Goal: Task Accomplishment & Management: Manage account settings

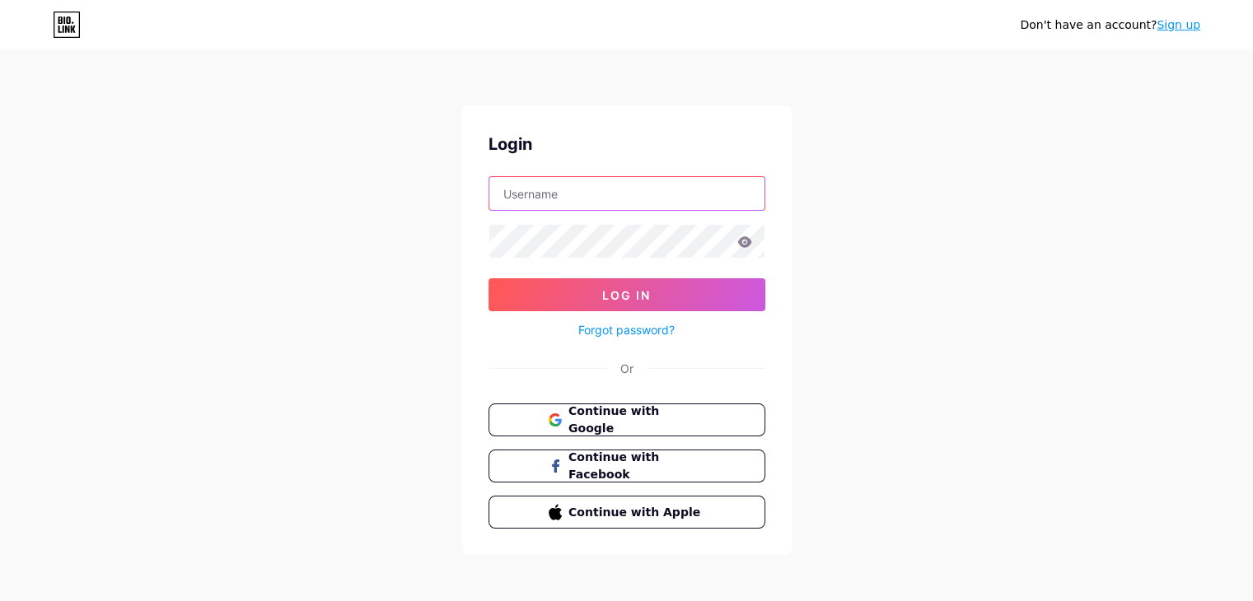
click at [563, 194] on input "text" at bounding box center [626, 193] width 275 height 33
click at [618, 194] on input "text" at bounding box center [626, 193] width 275 height 33
click at [927, 258] on div "Don't have an account? Sign up Login Log In Forgot password? Or Continue with G…" at bounding box center [626, 304] width 1253 height 608
click at [718, 419] on button "Continue with Google" at bounding box center [626, 421] width 281 height 34
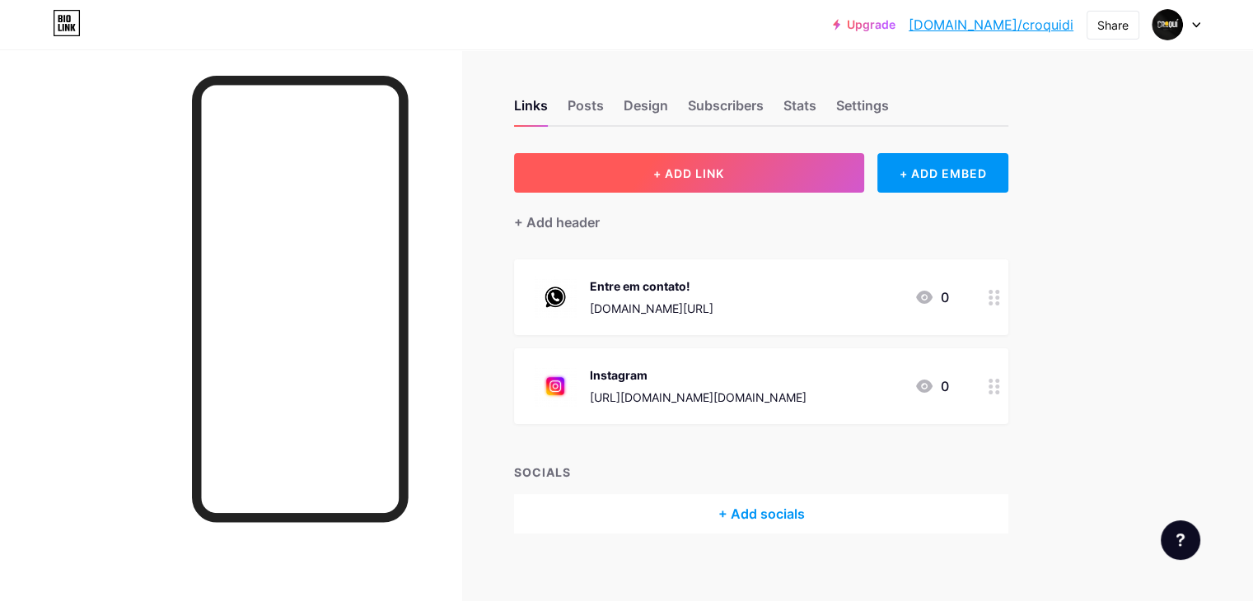
click at [854, 179] on button "+ ADD LINK" at bounding box center [689, 173] width 350 height 40
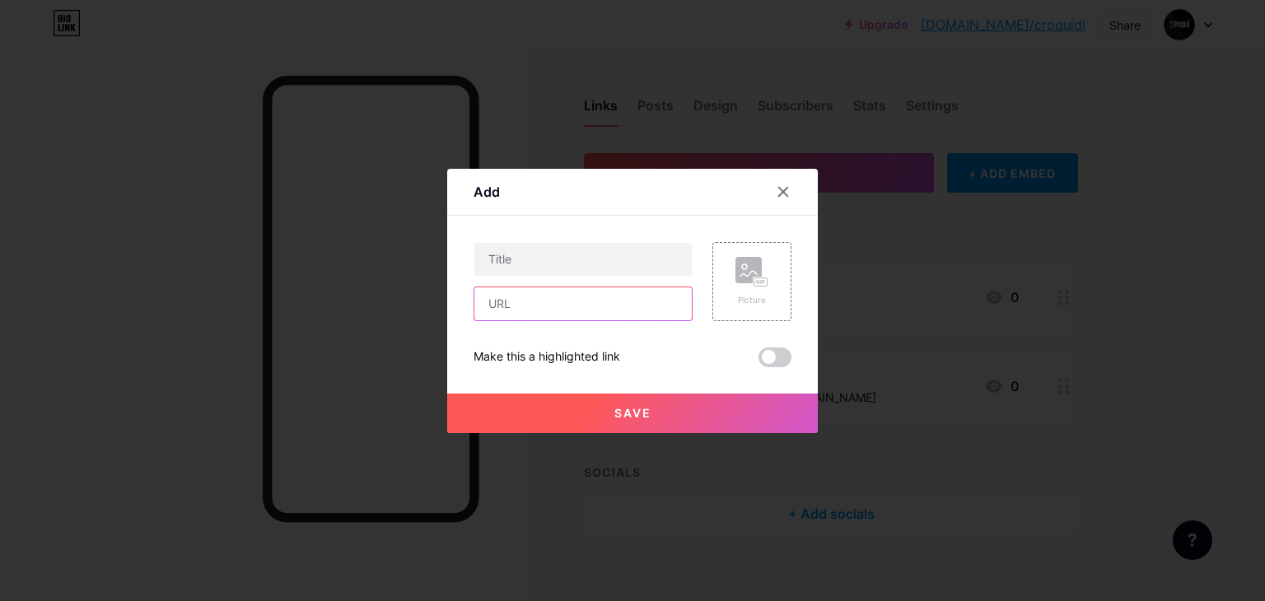
click at [617, 310] on input "text" at bounding box center [584, 304] width 218 height 33
paste input "[URL][DOMAIN_NAME]"
type input "[URL][DOMAIN_NAME]"
click at [554, 260] on input "text" at bounding box center [584, 259] width 218 height 33
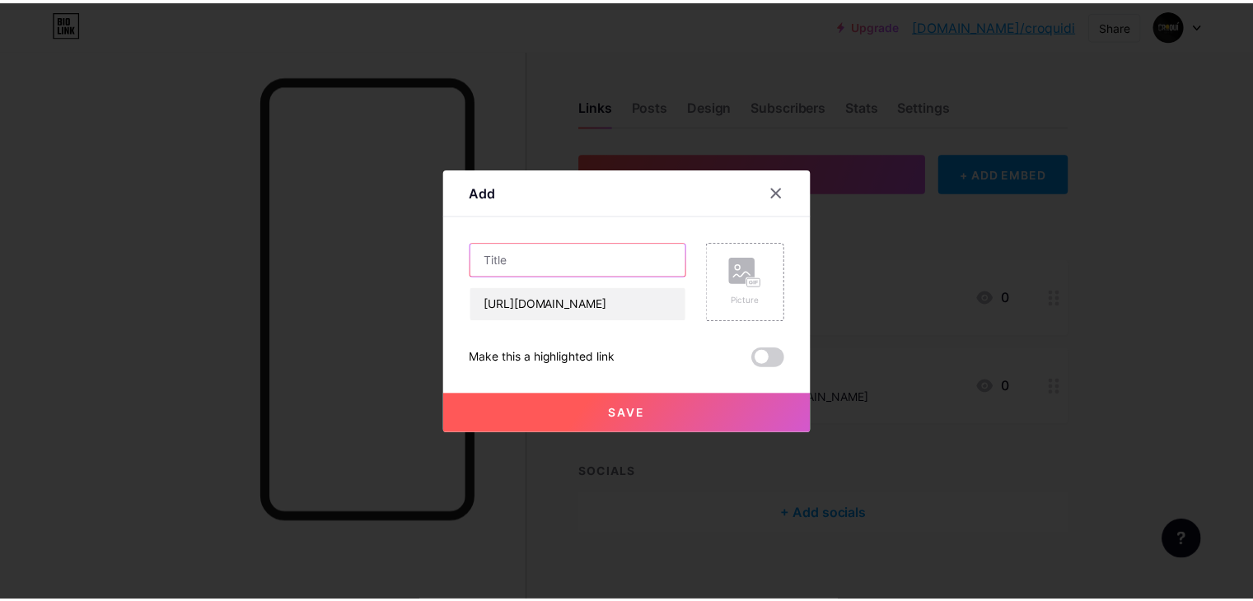
scroll to position [0, 0]
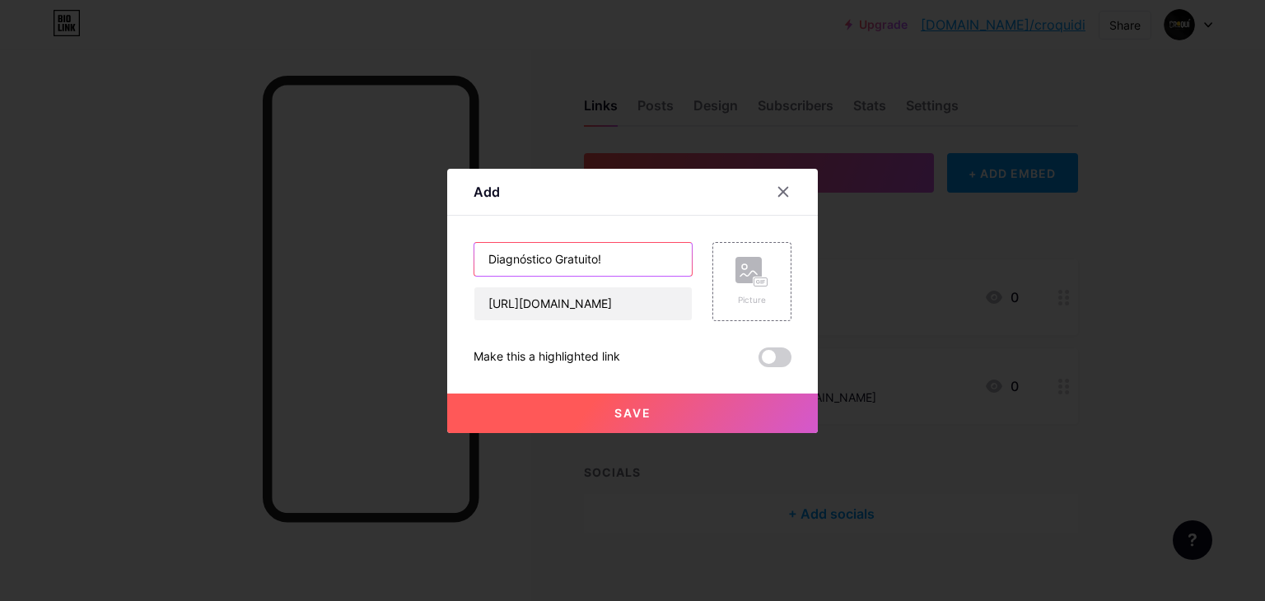
type input "Diagnóstico Gratuito!"
click at [702, 416] on button "Save" at bounding box center [632, 414] width 371 height 40
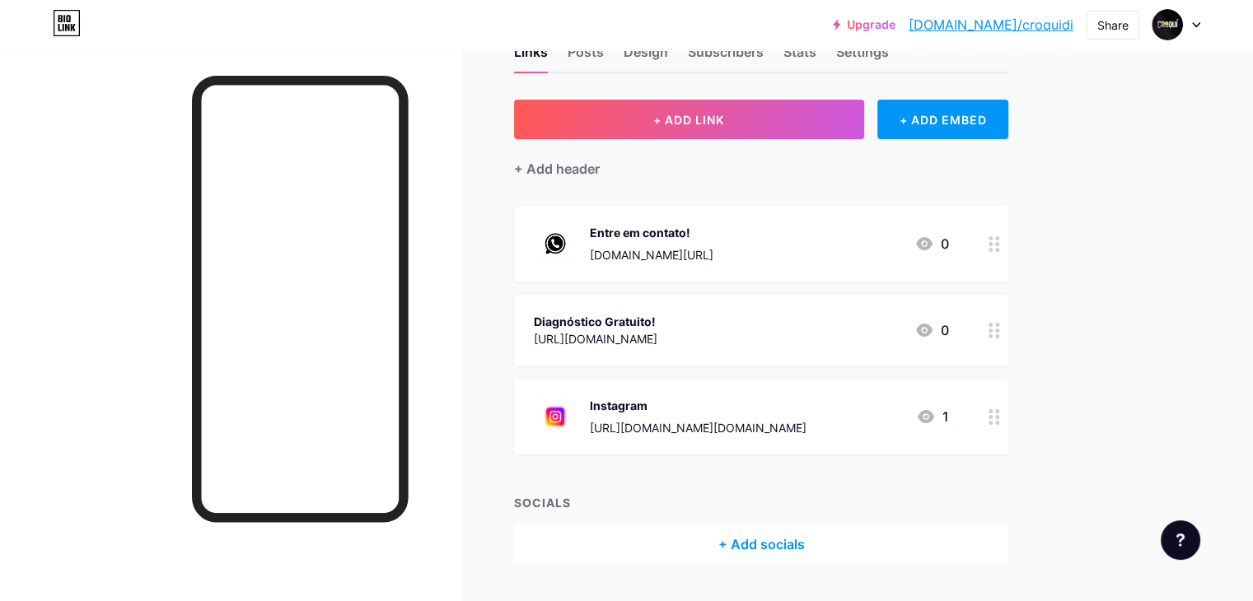
scroll to position [82, 0]
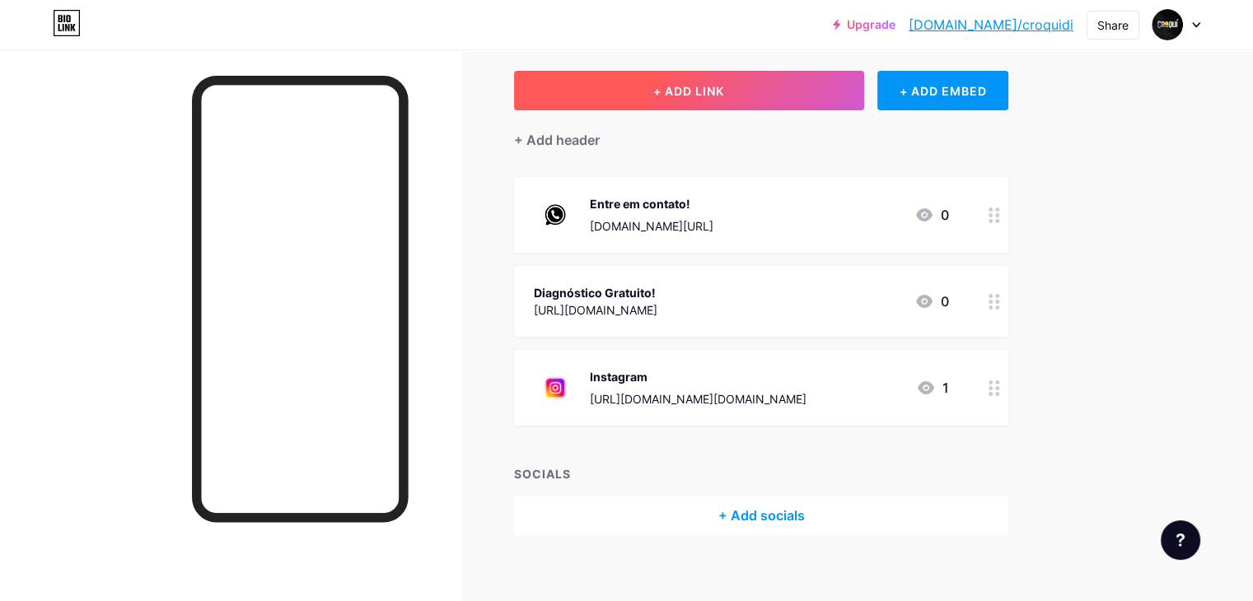
click at [864, 93] on button "+ ADD LINK" at bounding box center [689, 91] width 350 height 40
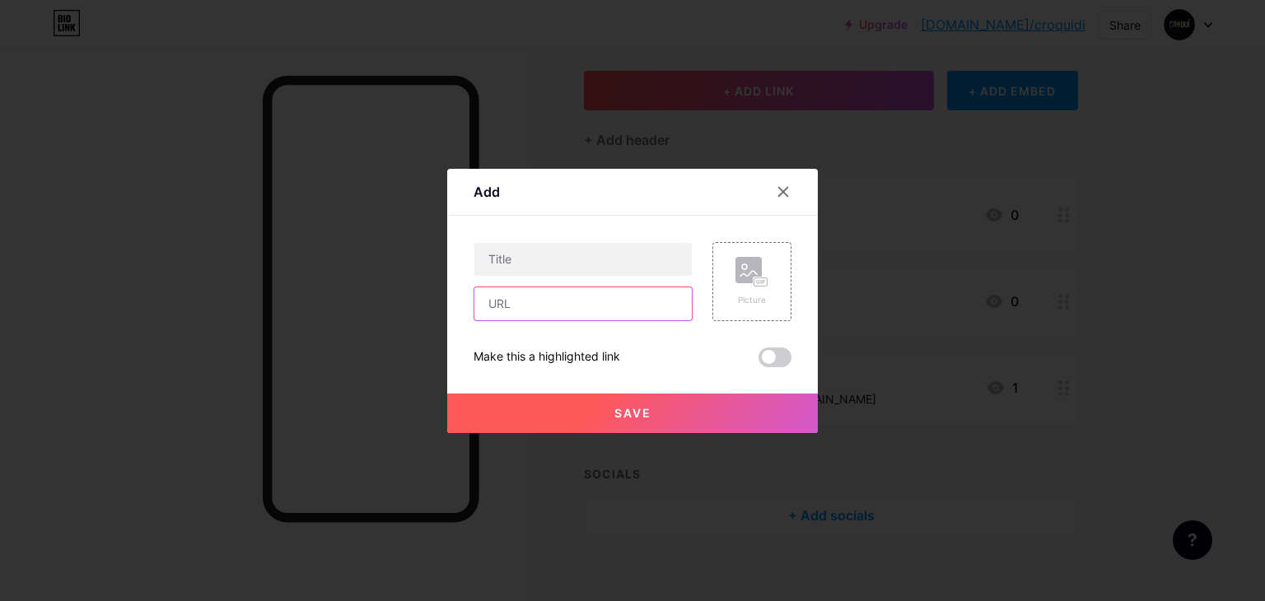
click at [580, 311] on input "text" at bounding box center [584, 304] width 218 height 33
paste input "[URL][DOMAIN_NAME]"
type input "[URL][DOMAIN_NAME]"
click at [555, 264] on input "text" at bounding box center [584, 259] width 218 height 33
type input "Website"
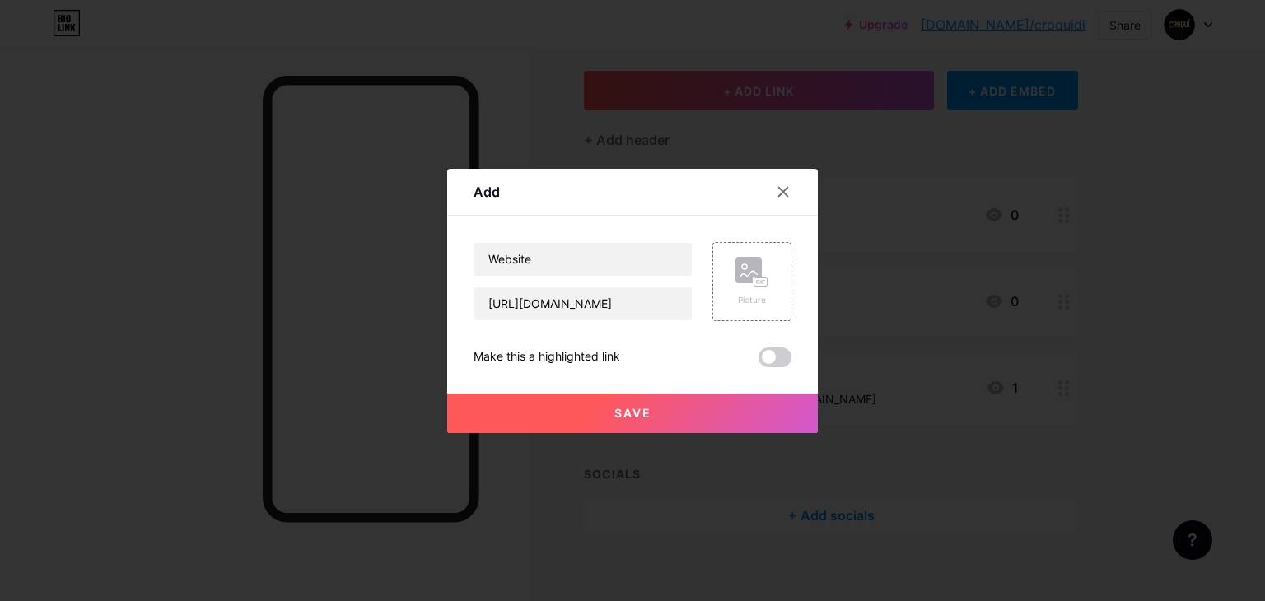
click at [634, 406] on span "Save" at bounding box center [633, 413] width 37 height 14
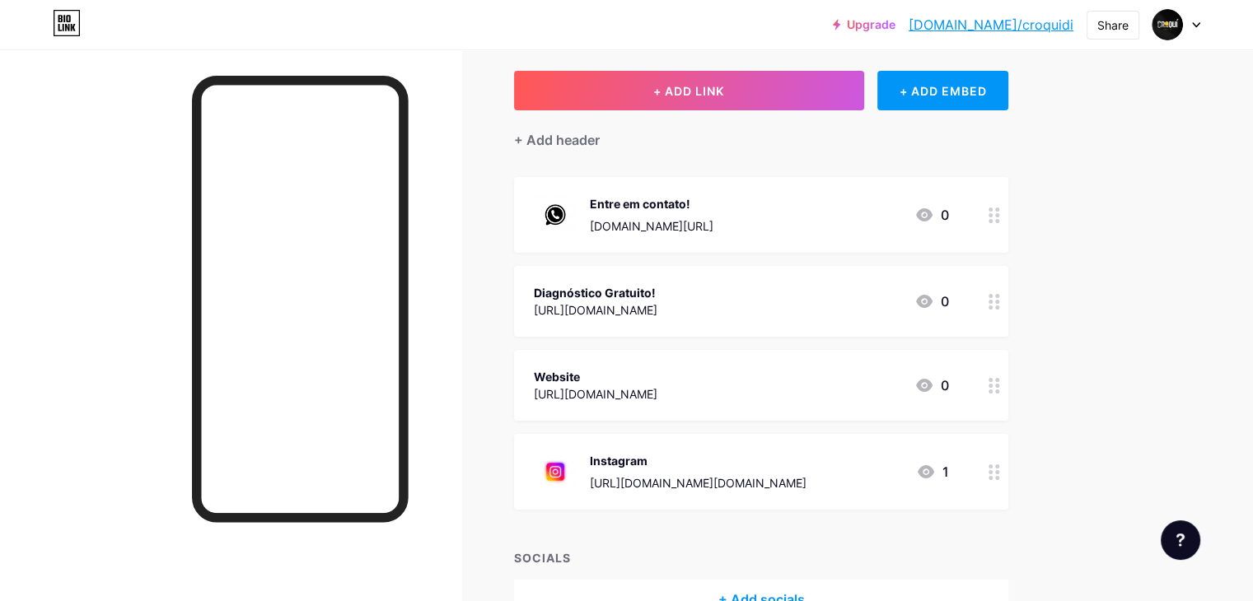
drag, startPoint x: 758, startPoint y: 299, endPoint x: 768, endPoint y: 195, distance: 104.3
click at [763, 189] on span "Entre em contato! [DOMAIN_NAME][URL] 0 Diagnóstico Gratuito! [URL][DOMAIN_NAME]…" at bounding box center [761, 343] width 494 height 333
click at [1168, 353] on div "Upgrade [DOMAIN_NAME]/croqui... [DOMAIN_NAME]/croquidi Share Switch accounts Ag…" at bounding box center [626, 310] width 1253 height 784
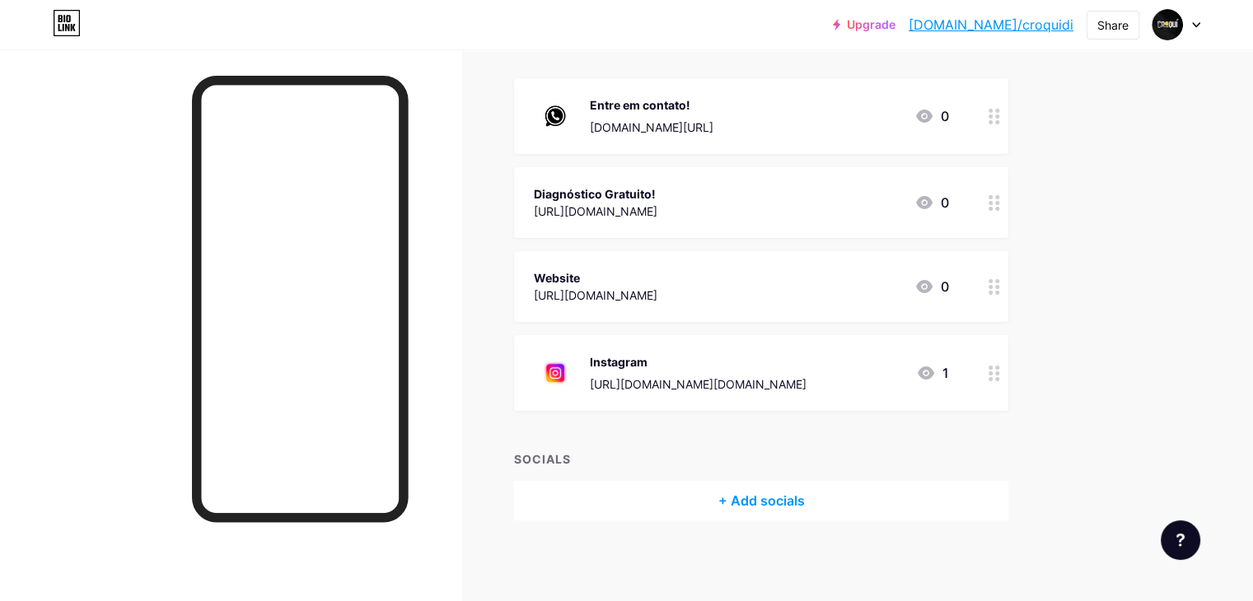
scroll to position [16, 0]
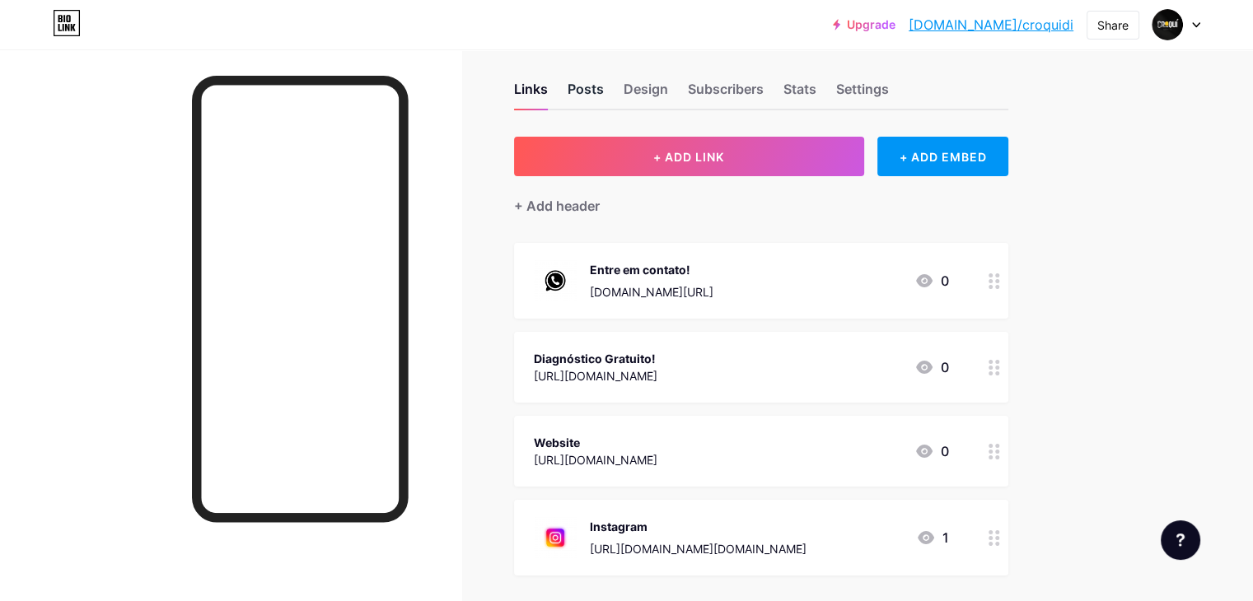
click at [604, 80] on div "Posts" at bounding box center [586, 94] width 36 height 30
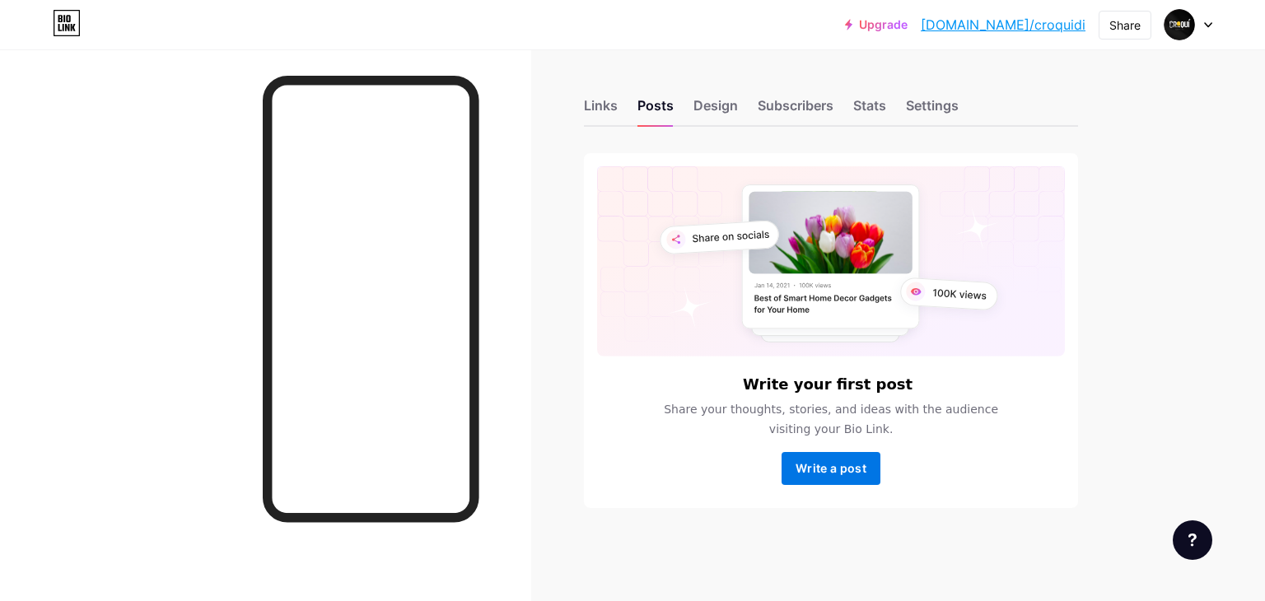
click at [842, 474] on span "Write a post" at bounding box center [831, 468] width 71 height 14
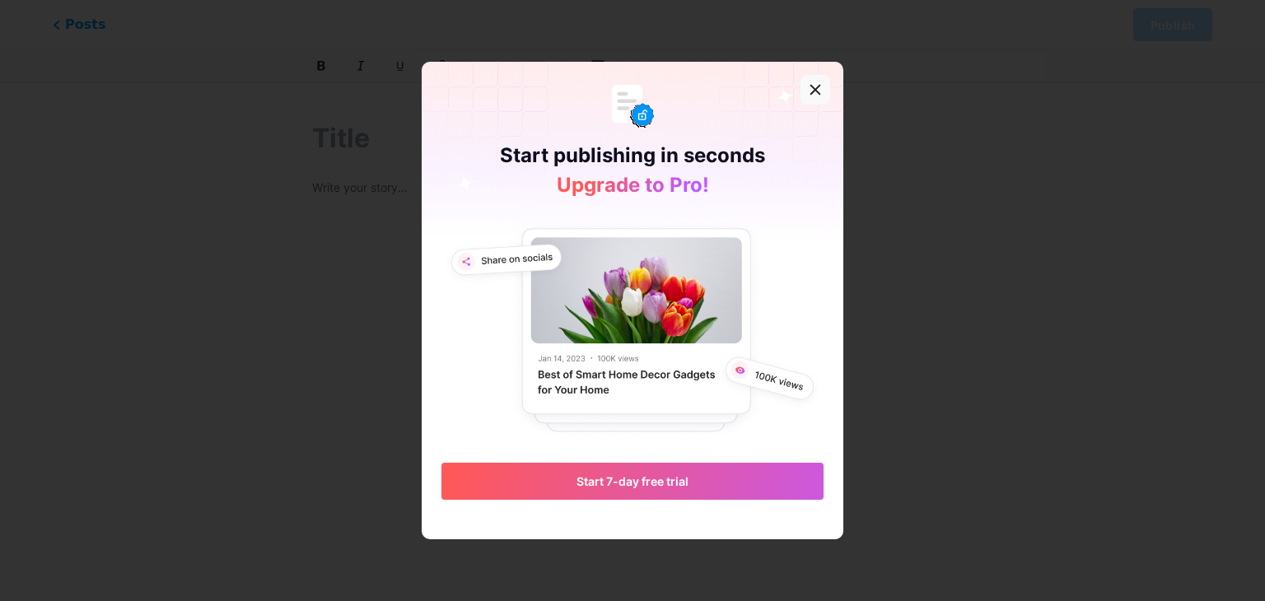
click at [811, 96] on div at bounding box center [816, 90] width 30 height 30
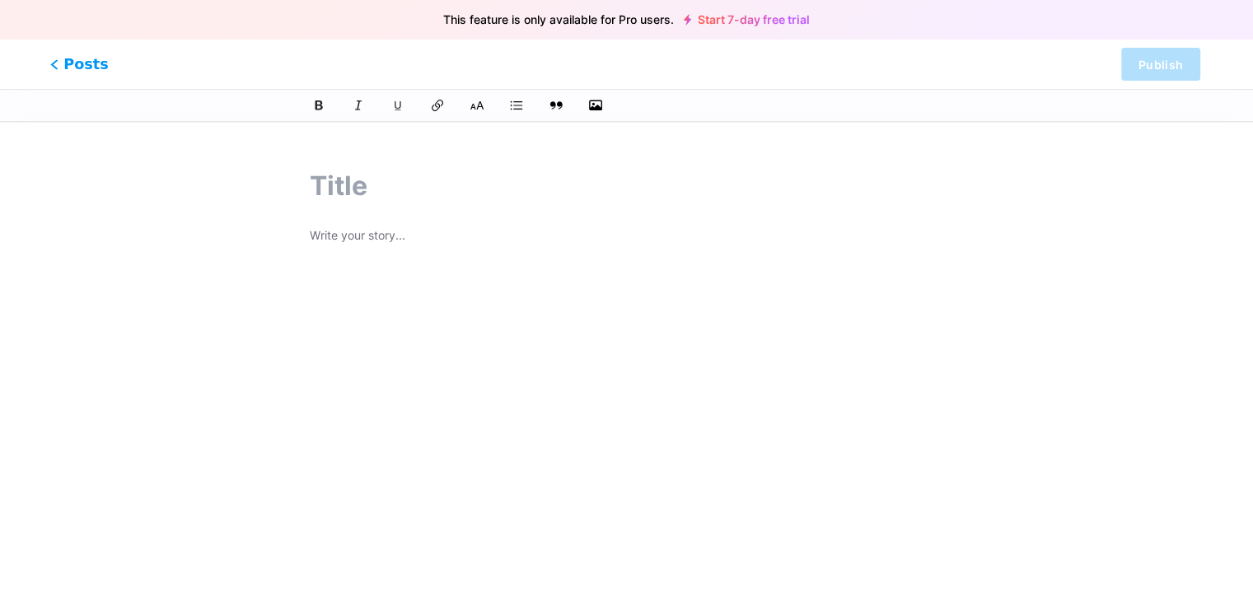
click at [79, 66] on span "Posts" at bounding box center [79, 64] width 58 height 21
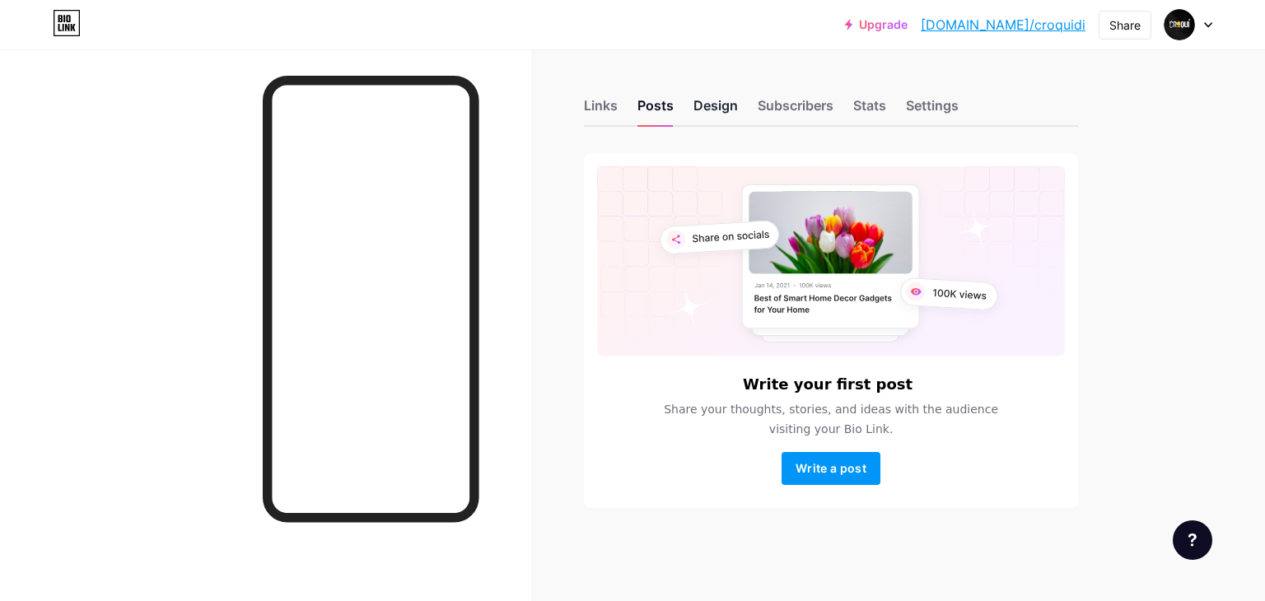
click at [732, 113] on div "Design" at bounding box center [716, 111] width 44 height 30
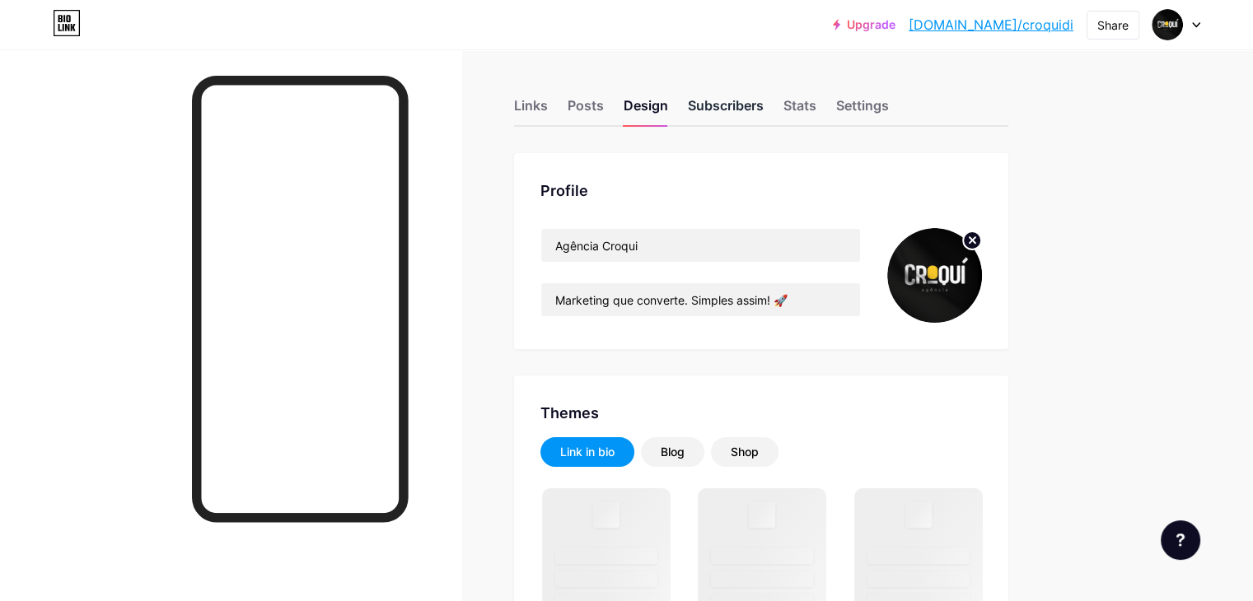
click at [764, 106] on div "Subscribers" at bounding box center [726, 111] width 76 height 30
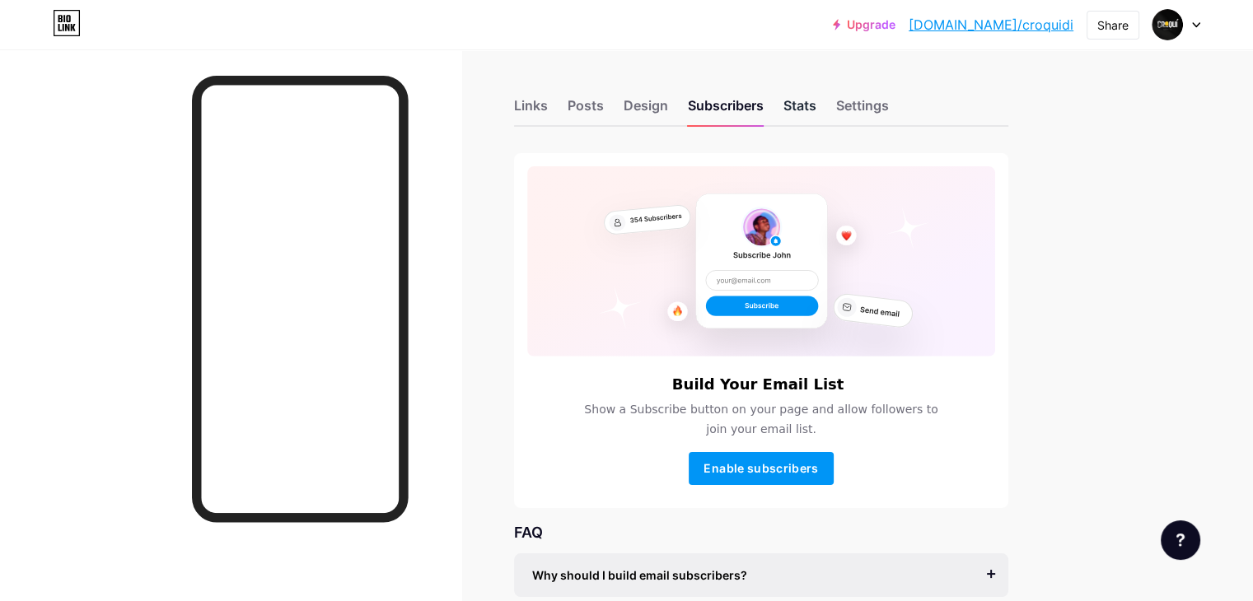
click at [816, 110] on div "Stats" at bounding box center [800, 111] width 33 height 30
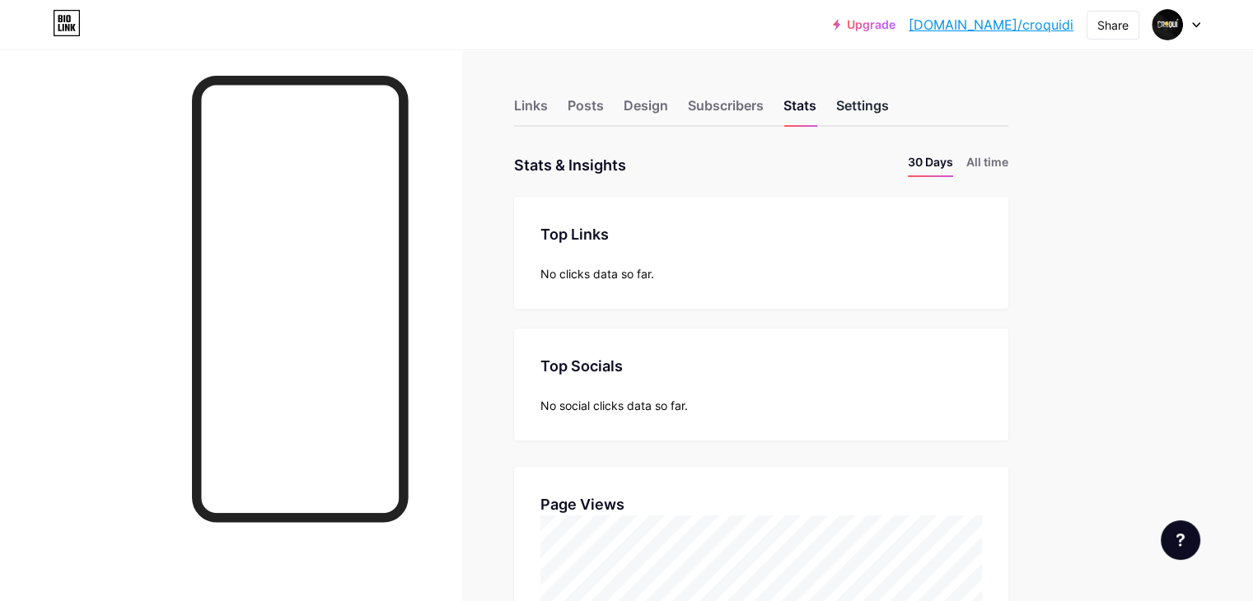
click at [889, 115] on div "Settings" at bounding box center [862, 111] width 53 height 30
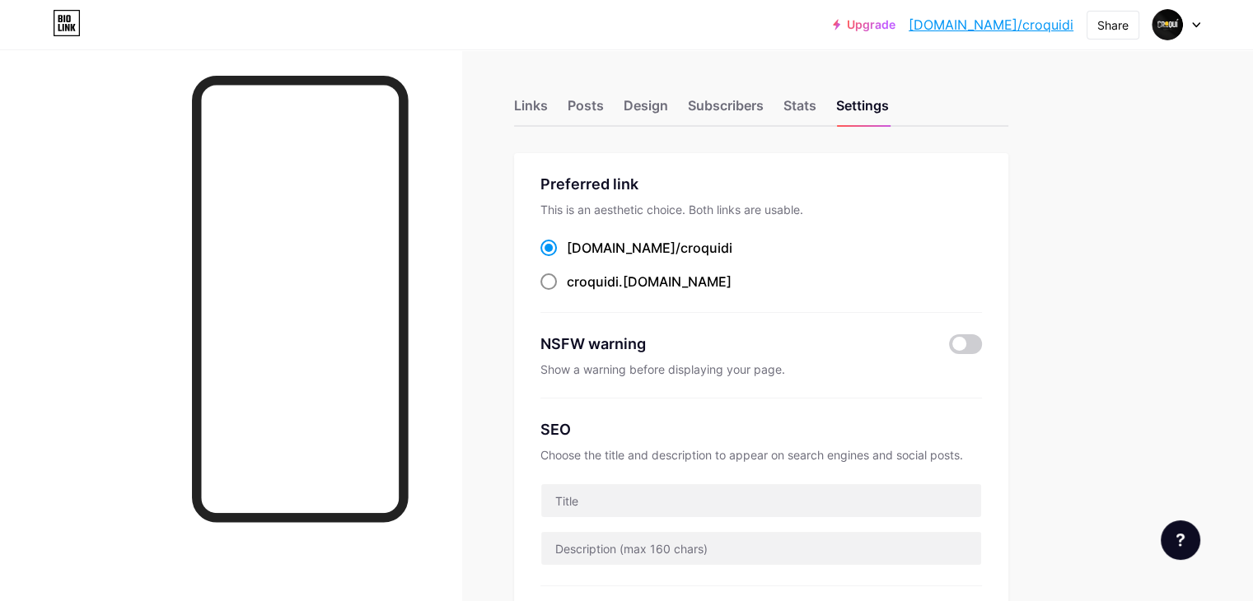
click at [704, 283] on div "croquidi .[DOMAIN_NAME]" at bounding box center [649, 282] width 165 height 20
click at [578, 292] on input "croquidi .[DOMAIN_NAME]" at bounding box center [572, 297] width 11 height 11
radio input "true"
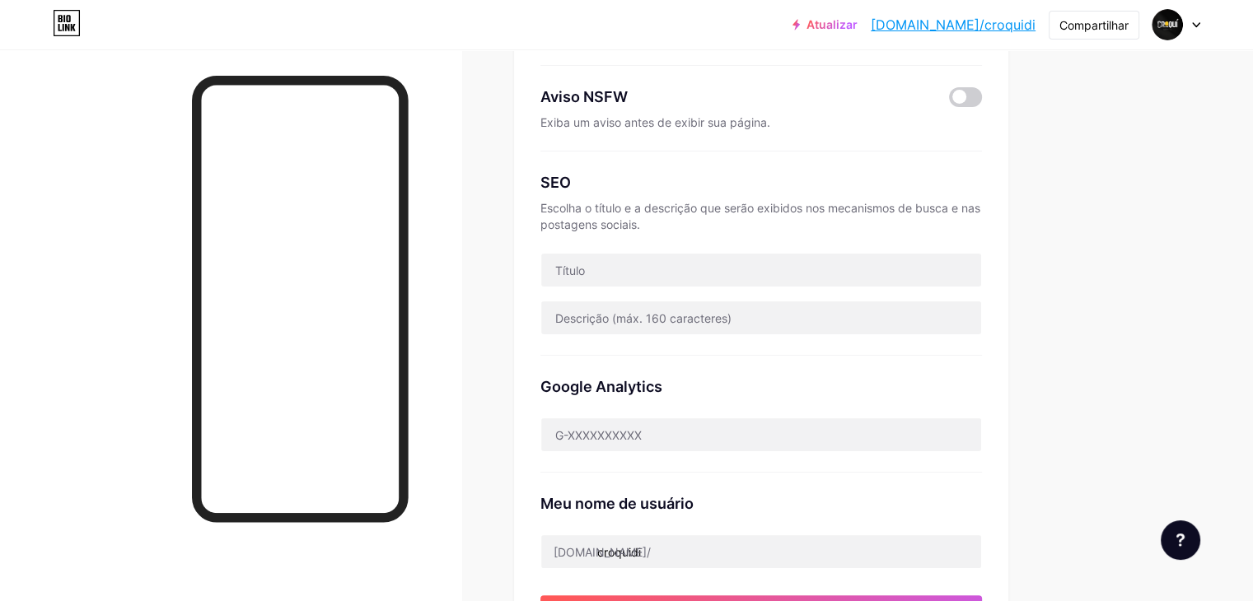
click at [749, 185] on div "SEO" at bounding box center [761, 182] width 442 height 22
click at [749, 437] on input "text" at bounding box center [761, 435] width 440 height 33
click at [777, 390] on div "Google Analytics" at bounding box center [761, 387] width 442 height 22
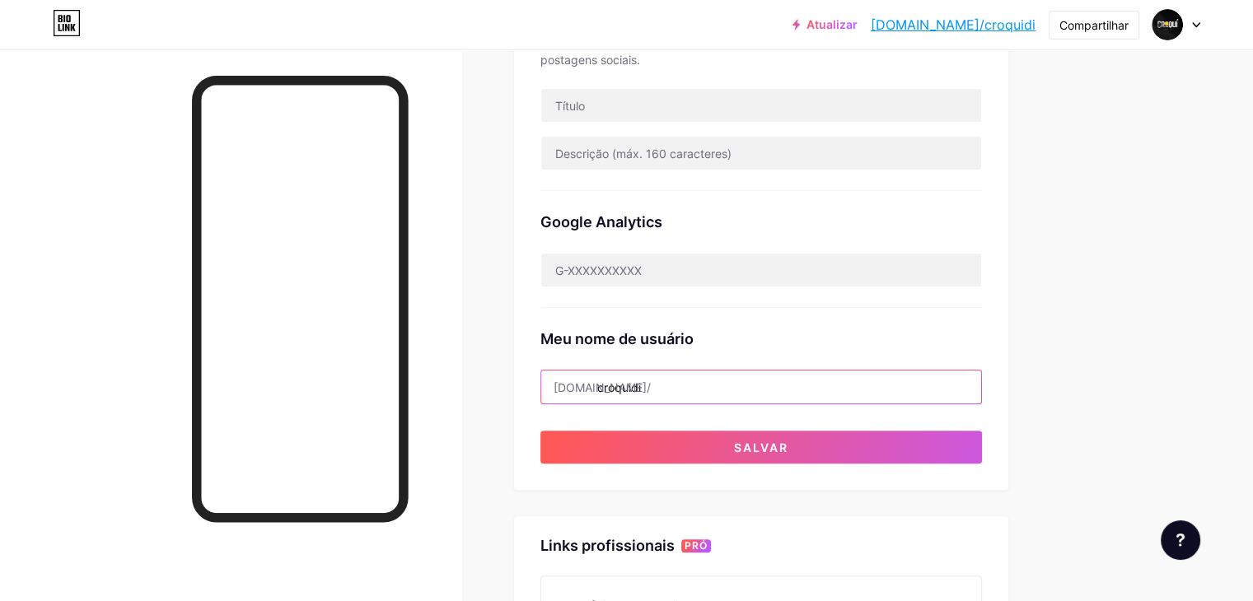
click at [733, 383] on input "croquidi" at bounding box center [761, 387] width 440 height 33
drag, startPoint x: 733, startPoint y: 383, endPoint x: 670, endPoint y: 388, distance: 63.6
click at [670, 388] on input "croquidigital" at bounding box center [761, 387] width 440 height 33
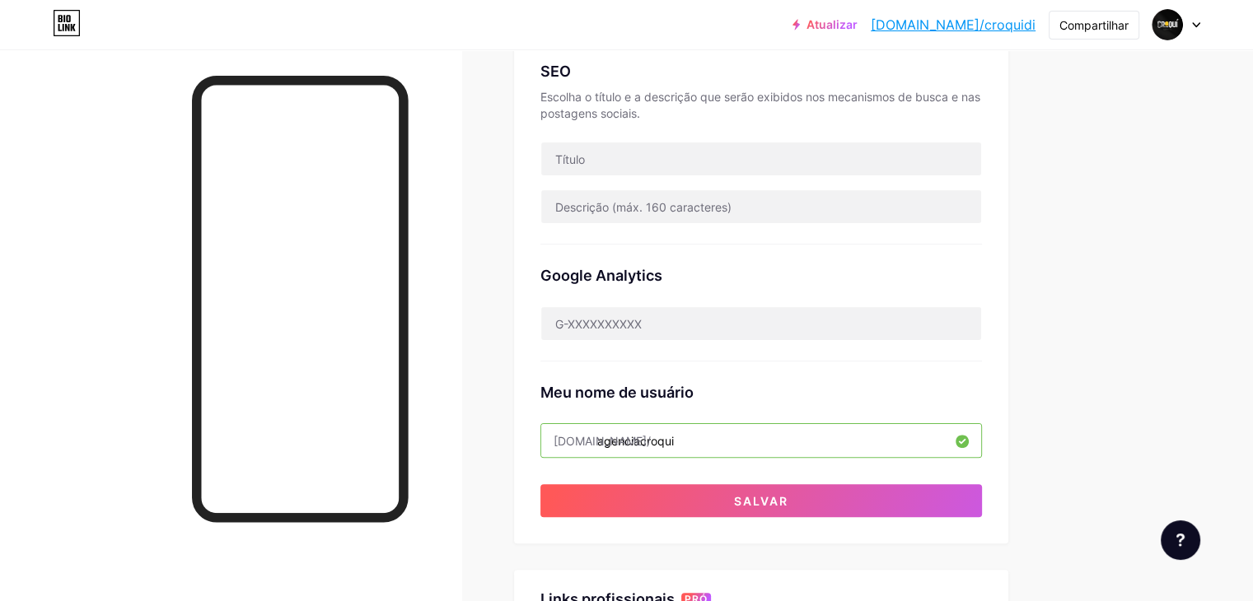
scroll to position [330, 0]
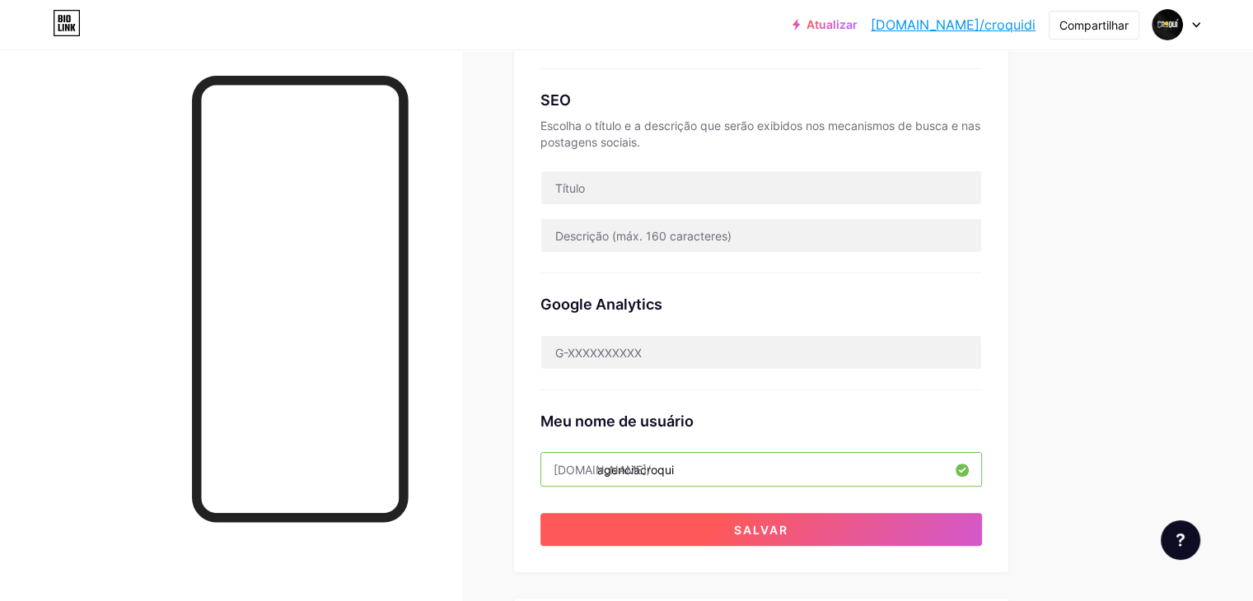
type input "agenciacroqui"
click at [797, 528] on button "Salvar" at bounding box center [761, 529] width 442 height 33
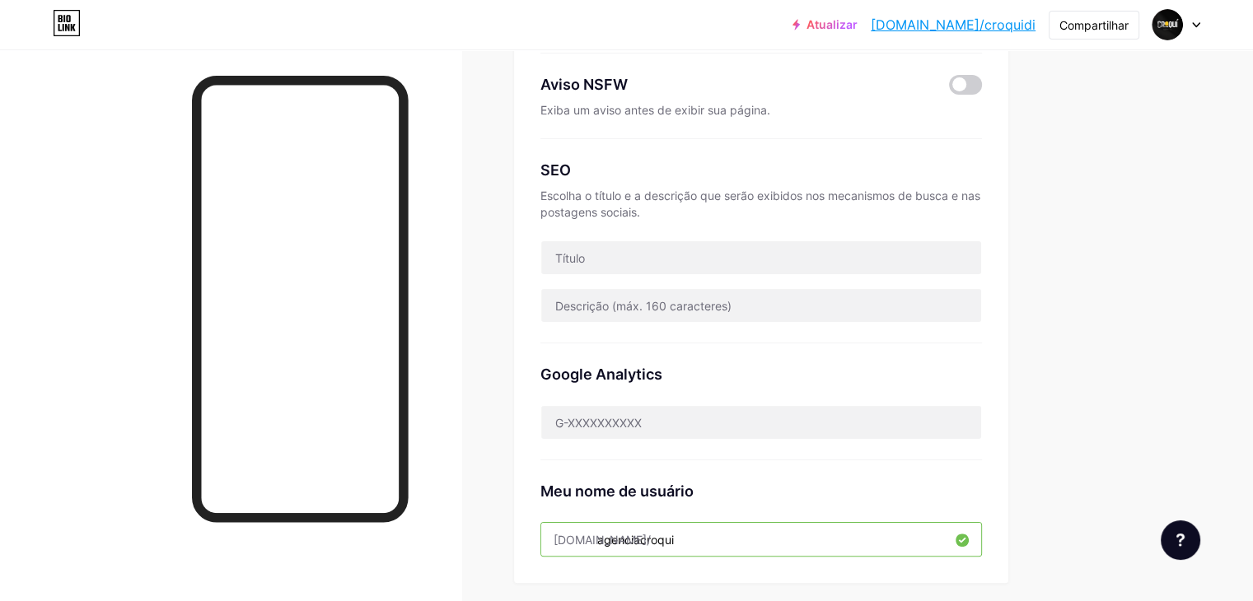
scroll to position [0, 0]
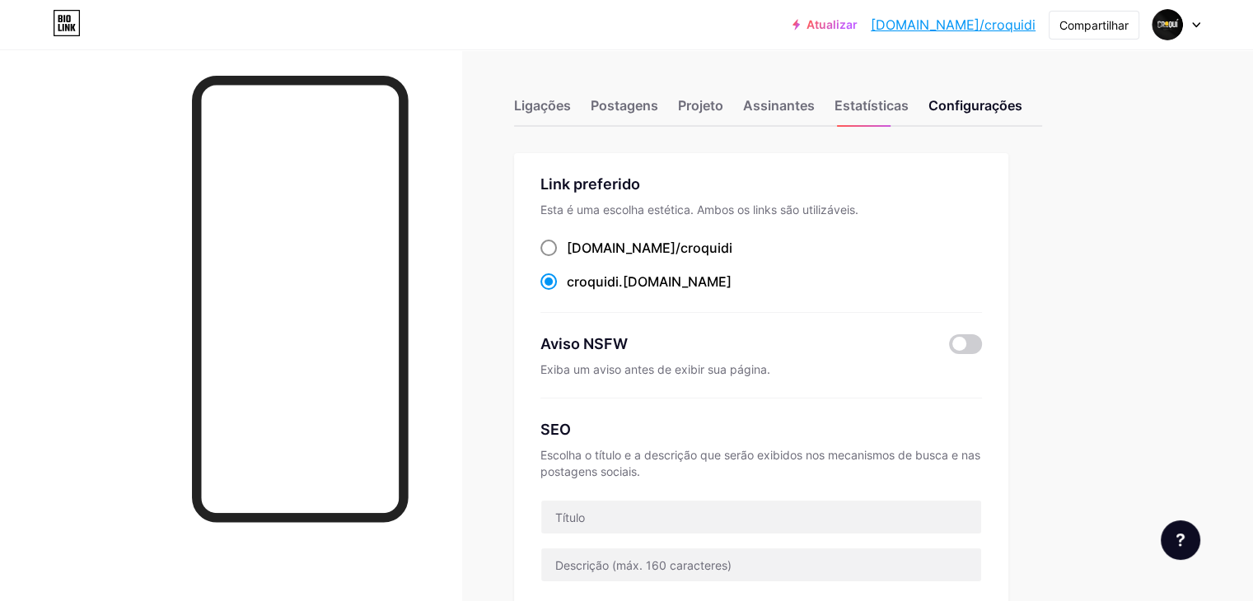
click at [702, 241] on font "croquidi" at bounding box center [707, 248] width 52 height 16
click at [578, 258] on input "[DOMAIN_NAME]/ croquidi" at bounding box center [572, 263] width 11 height 11
radio input "true"
click at [815, 112] on font "Assinantes" at bounding box center [779, 105] width 72 height 16
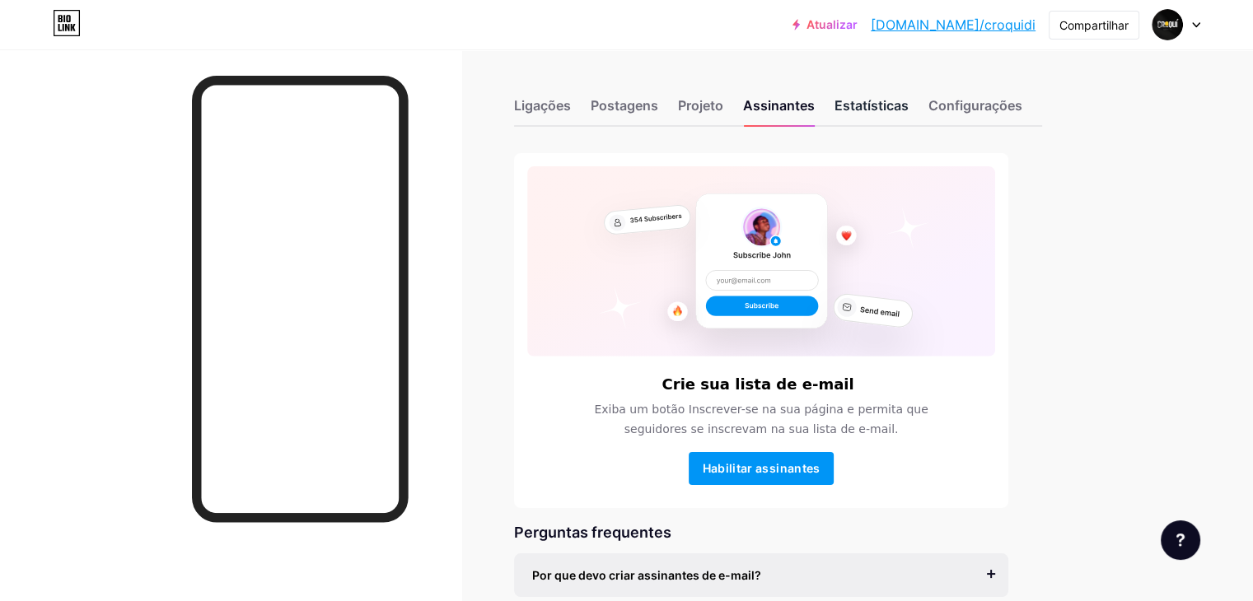
click at [909, 106] on font "Estatísticas" at bounding box center [872, 105] width 74 height 16
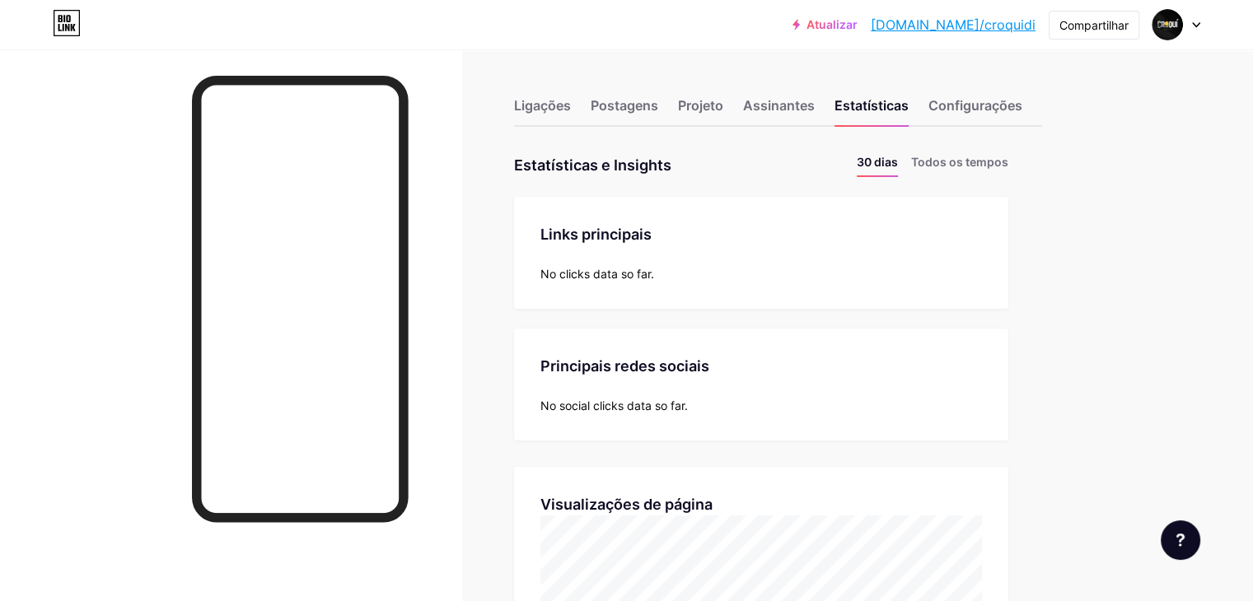
scroll to position [601, 1252]
click at [1022, 102] on font "Configurações" at bounding box center [976, 105] width 94 height 16
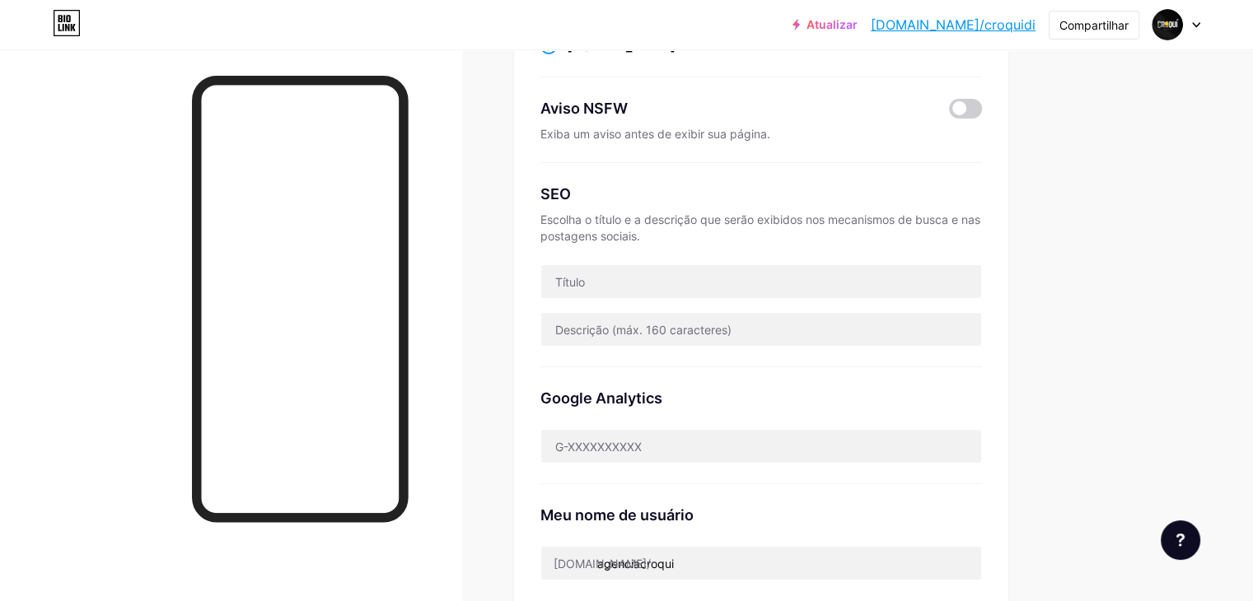
scroll to position [247, 0]
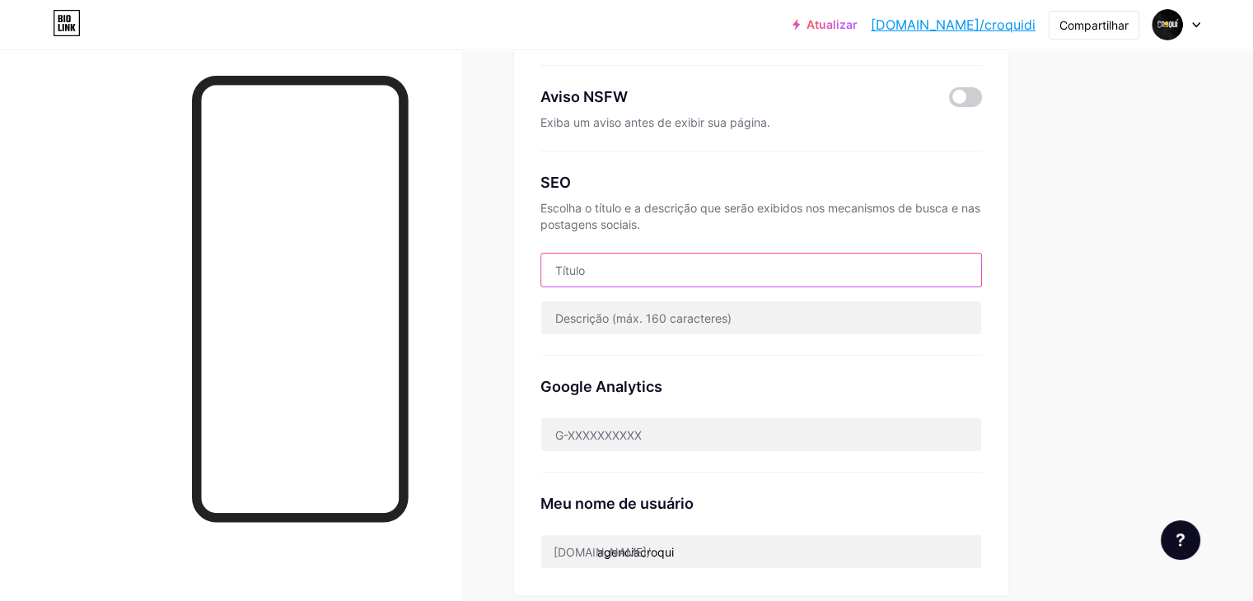
click at [798, 274] on input "text" at bounding box center [761, 270] width 440 height 33
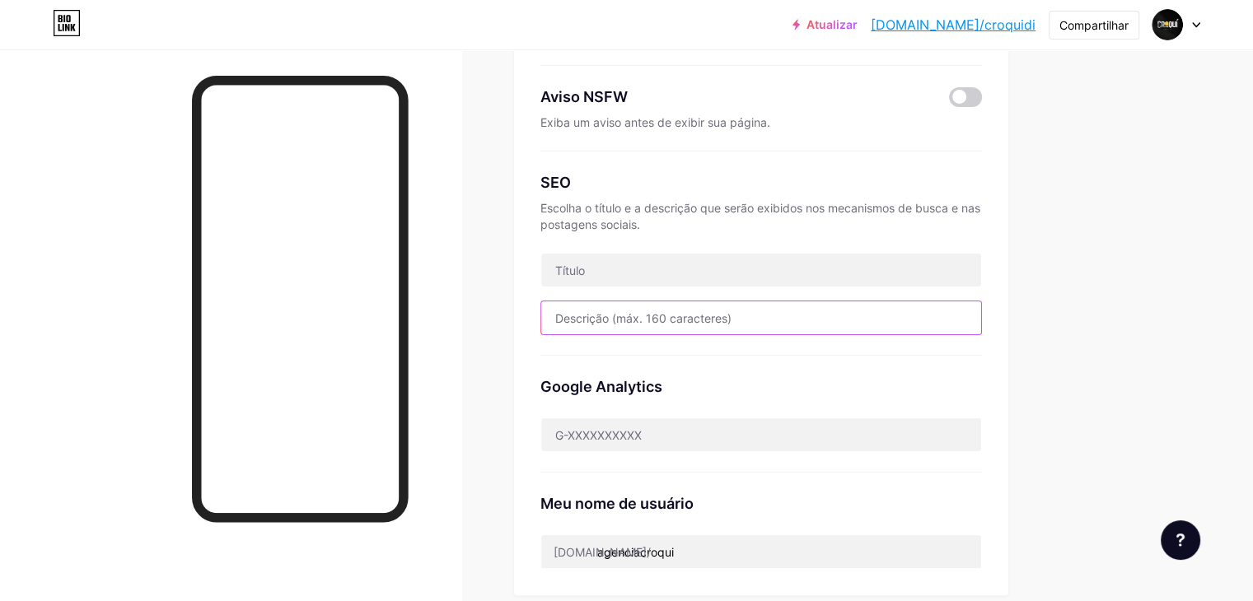
click at [826, 330] on input "text" at bounding box center [761, 318] width 440 height 33
click at [833, 358] on div "Google Analytics" at bounding box center [761, 414] width 442 height 117
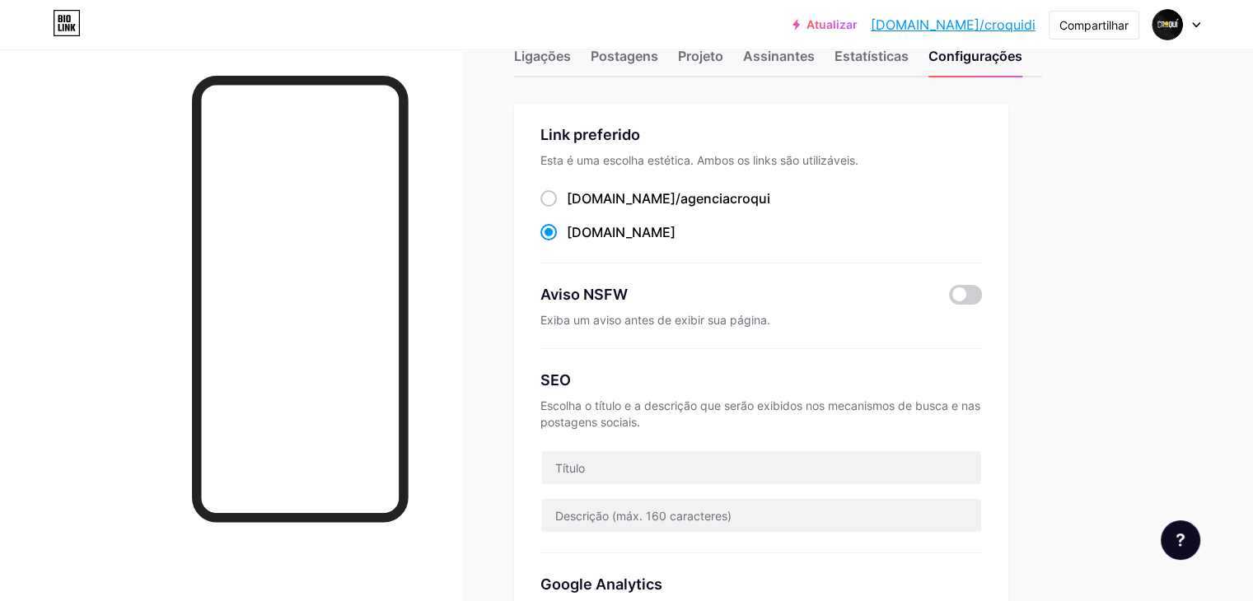
scroll to position [0, 0]
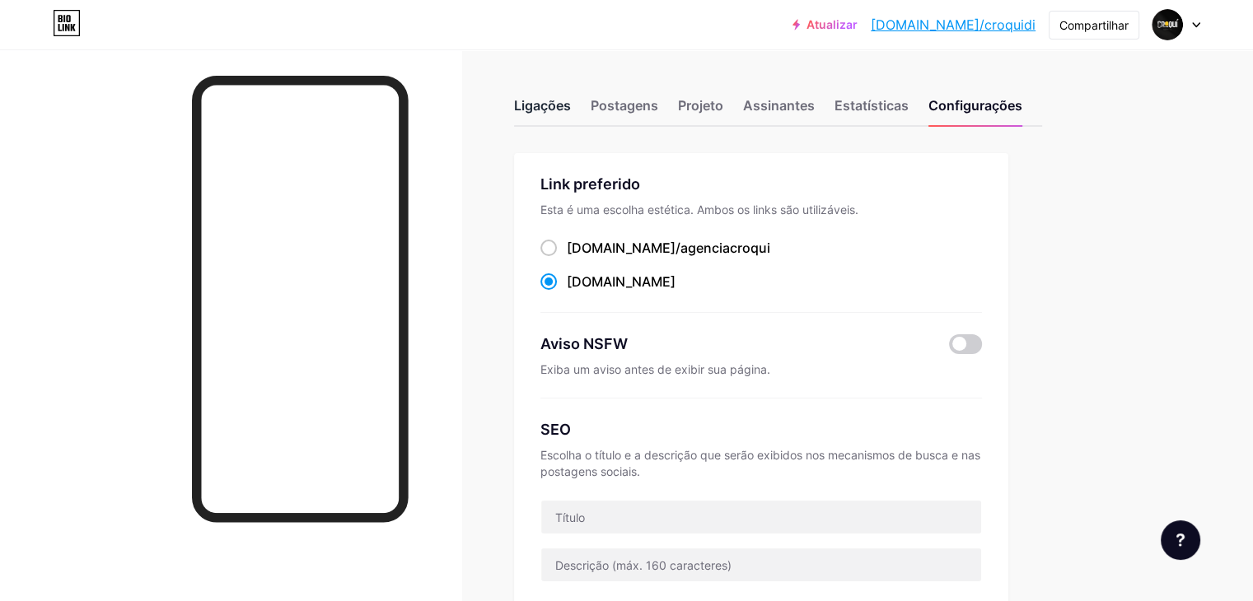
click at [571, 106] on font "Ligações" at bounding box center [542, 105] width 57 height 16
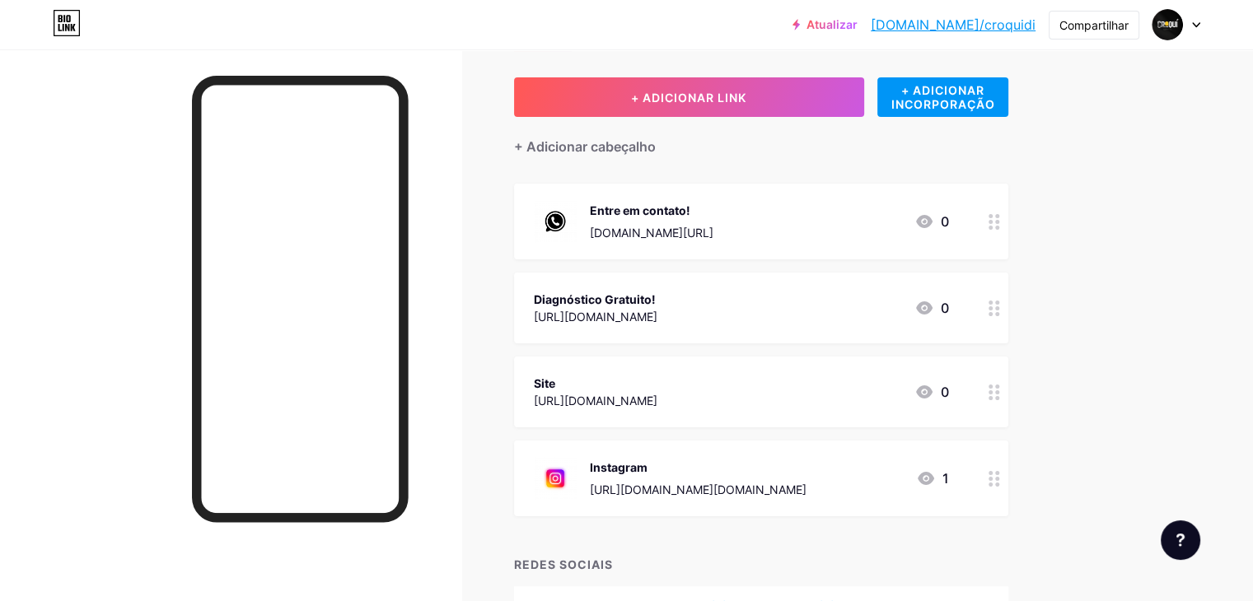
scroll to position [181, 0]
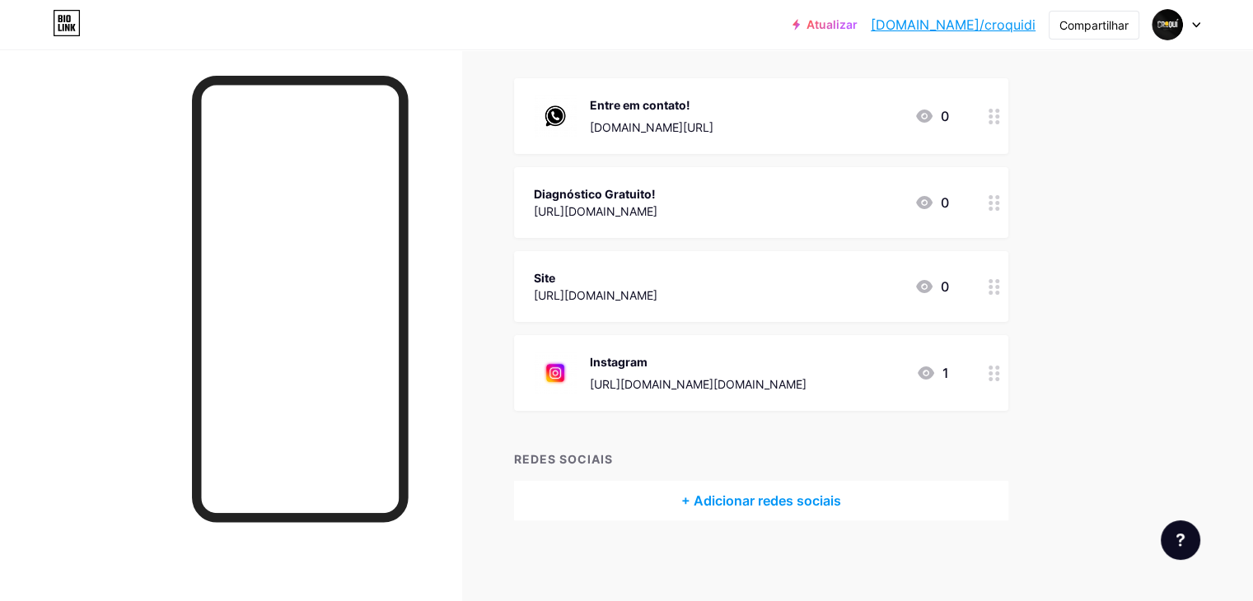
click at [841, 493] on font "+ Adicionar redes sociais" at bounding box center [761, 501] width 160 height 16
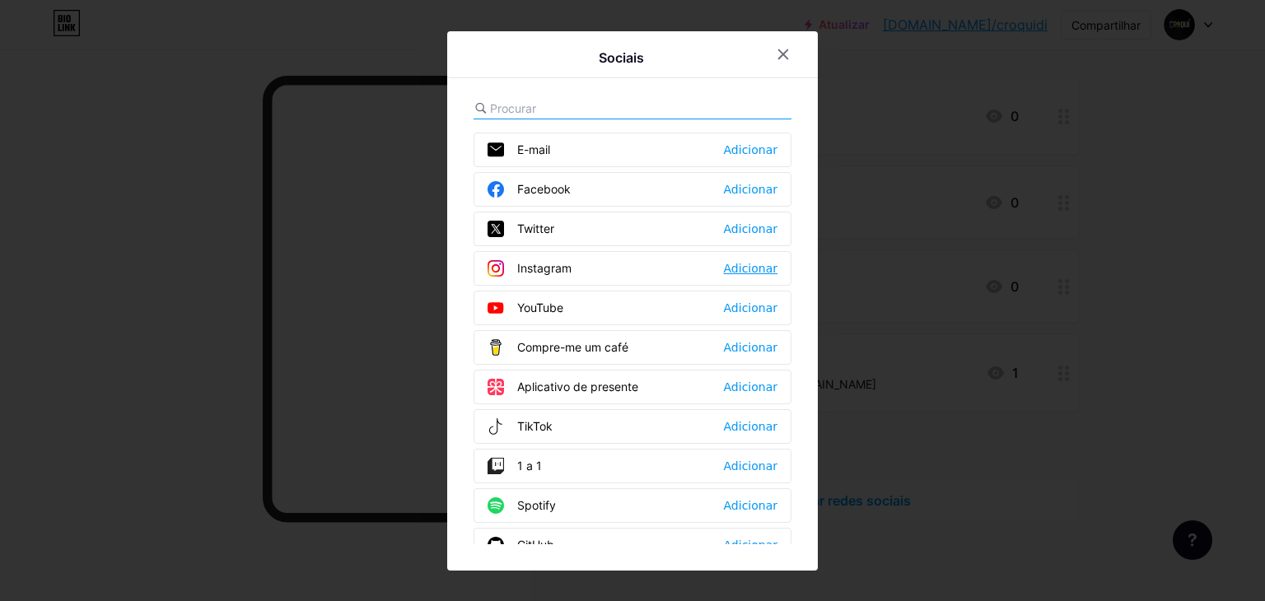
click at [762, 274] on div "Adicionar" at bounding box center [751, 268] width 54 height 16
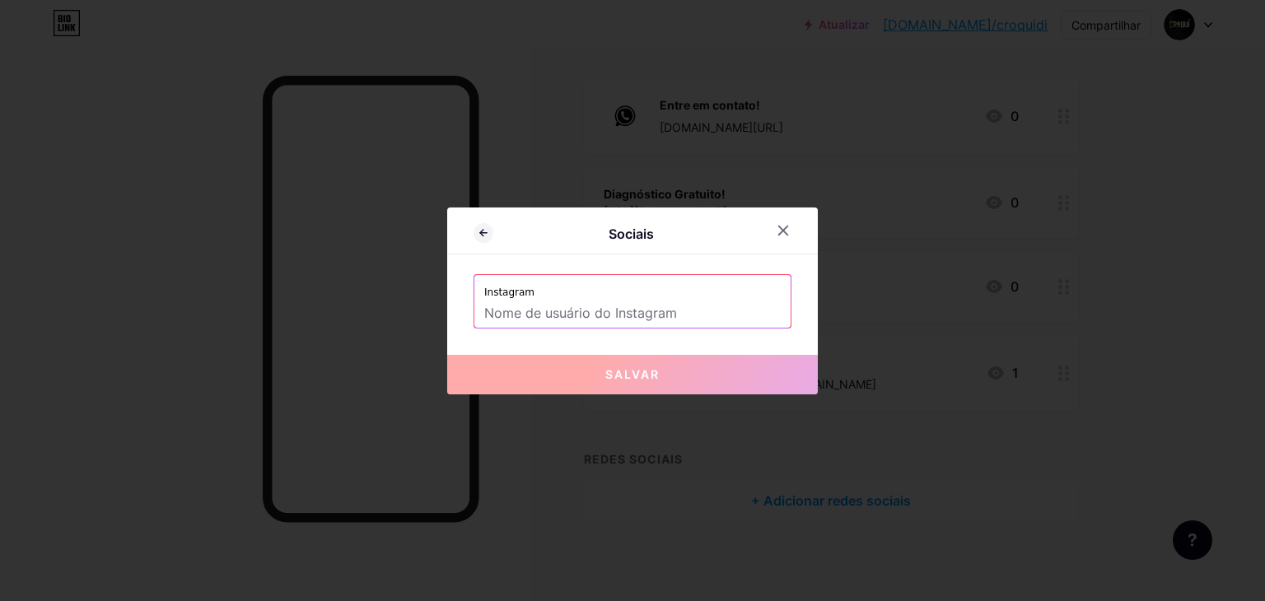
click at [794, 227] on div at bounding box center [784, 231] width 30 height 30
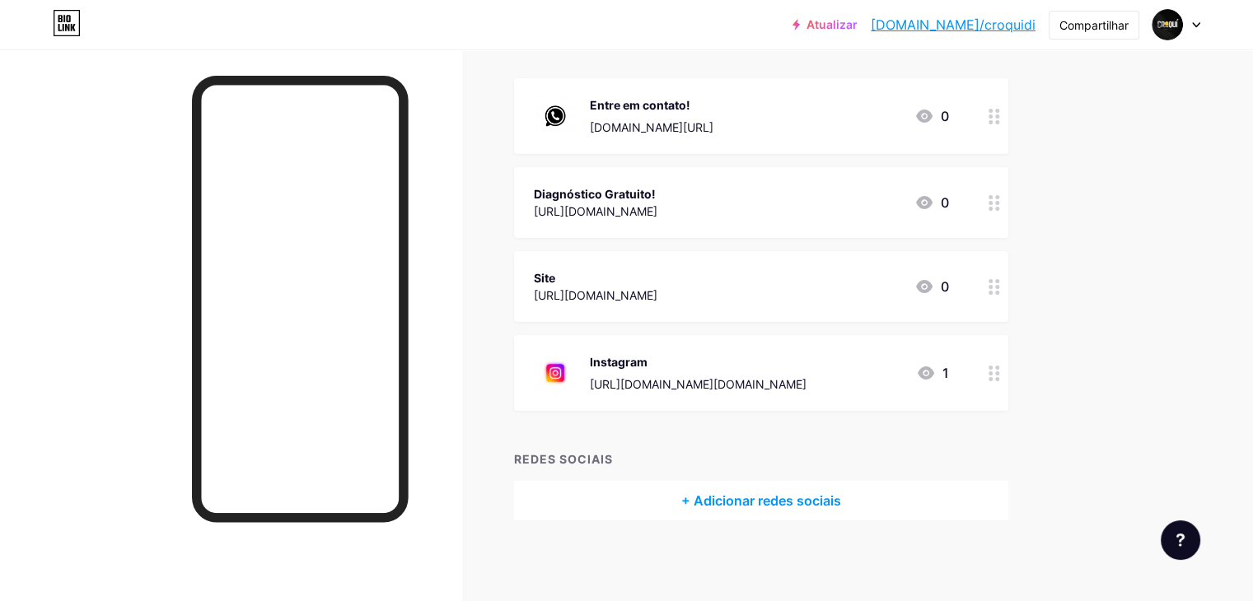
click at [1000, 368] on icon at bounding box center [995, 374] width 12 height 16
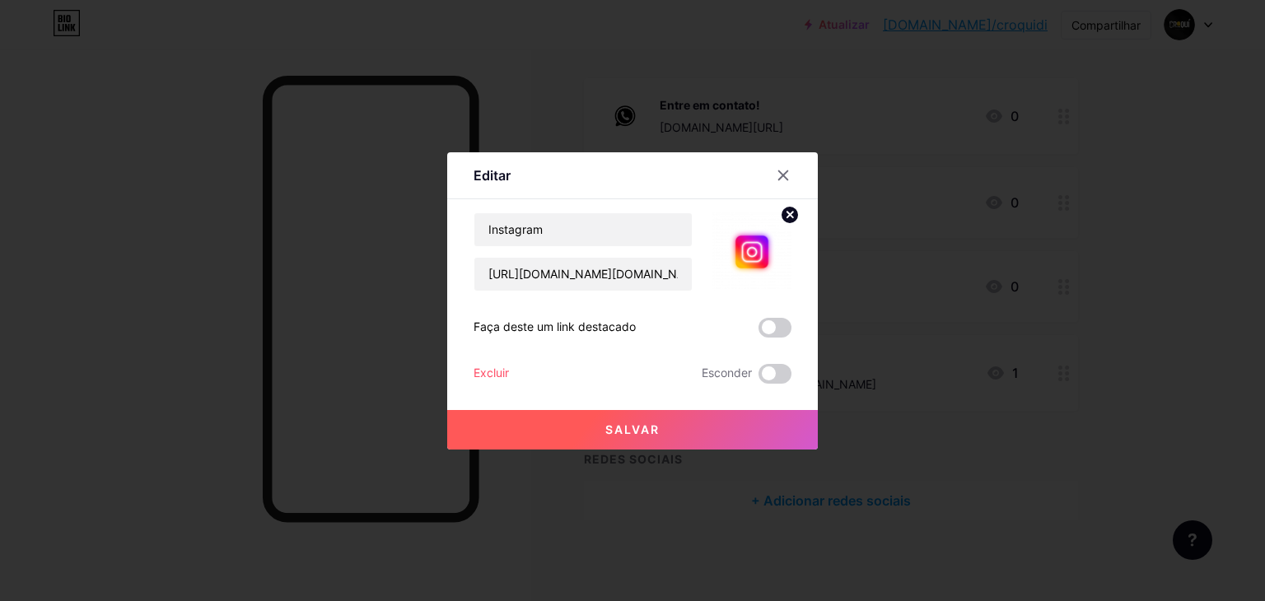
click at [494, 374] on font "Excluir" at bounding box center [491, 373] width 35 height 14
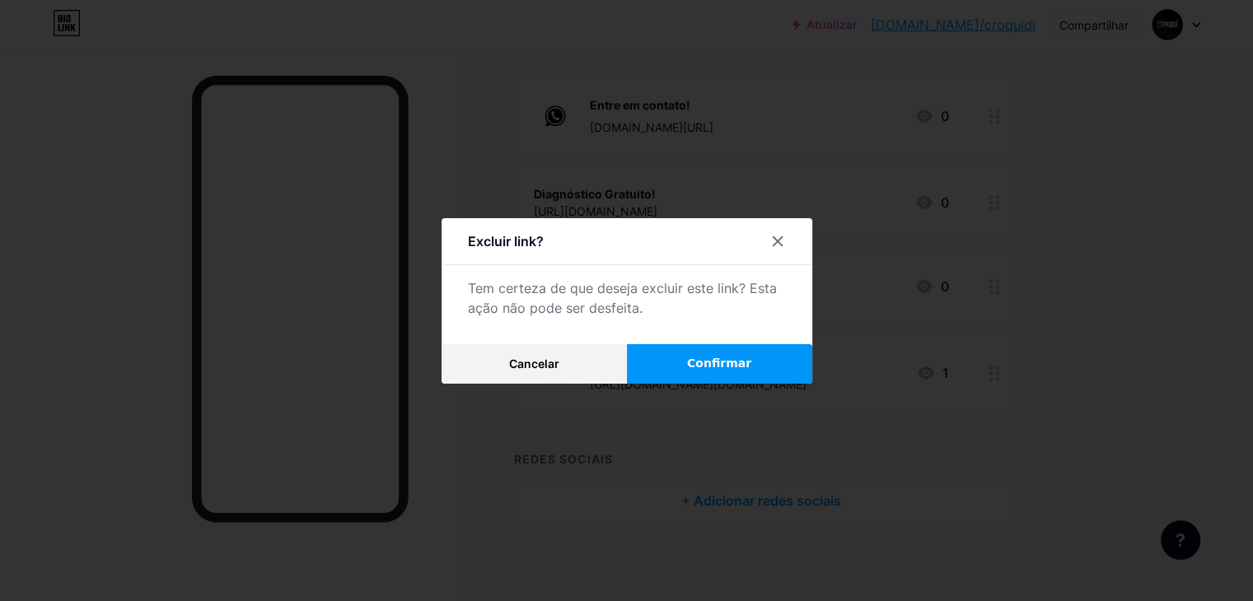
click at [754, 360] on button "Confirmar" at bounding box center [719, 364] width 185 height 40
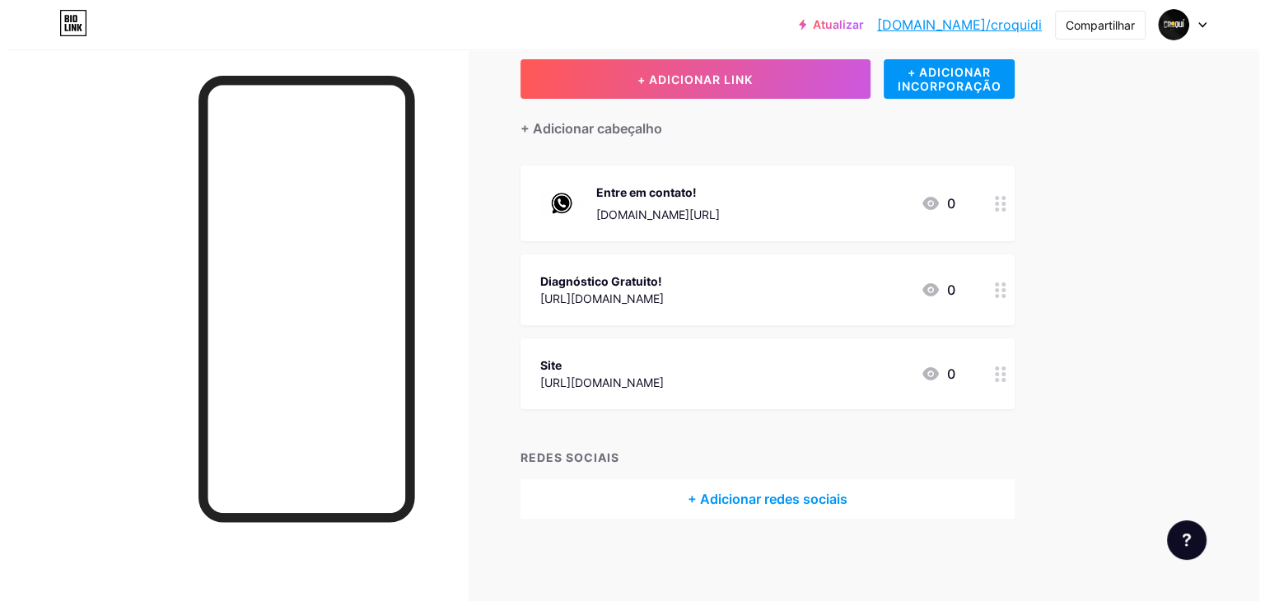
scroll to position [92, 0]
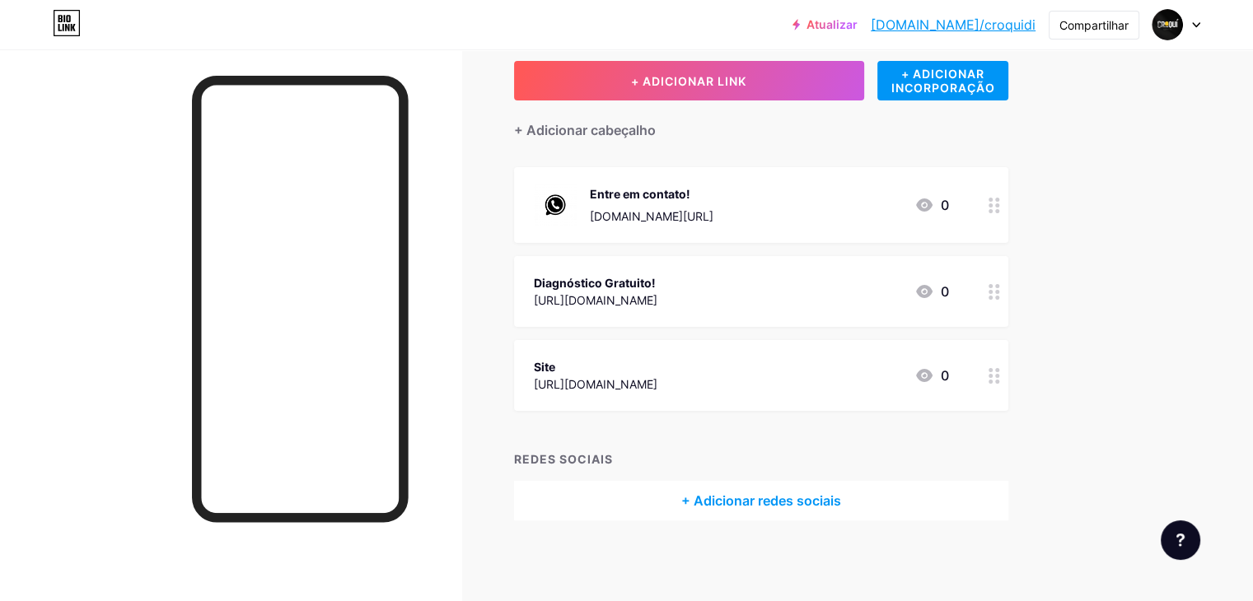
click at [840, 505] on font "+ Adicionar redes sociais" at bounding box center [761, 501] width 160 height 16
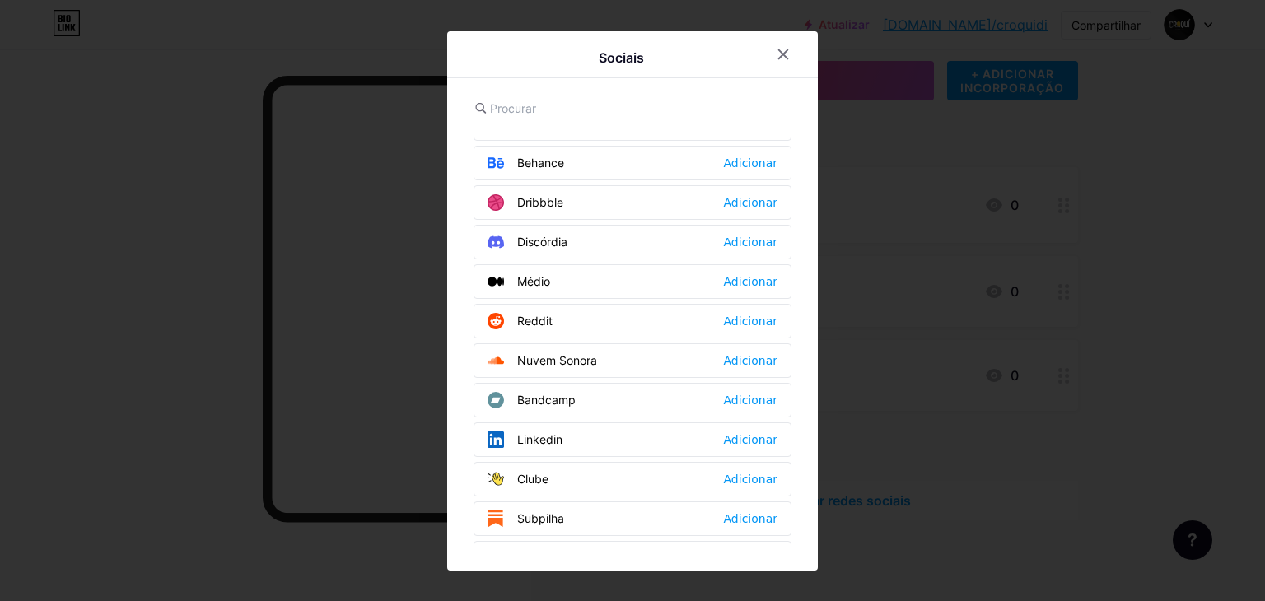
scroll to position [494, 0]
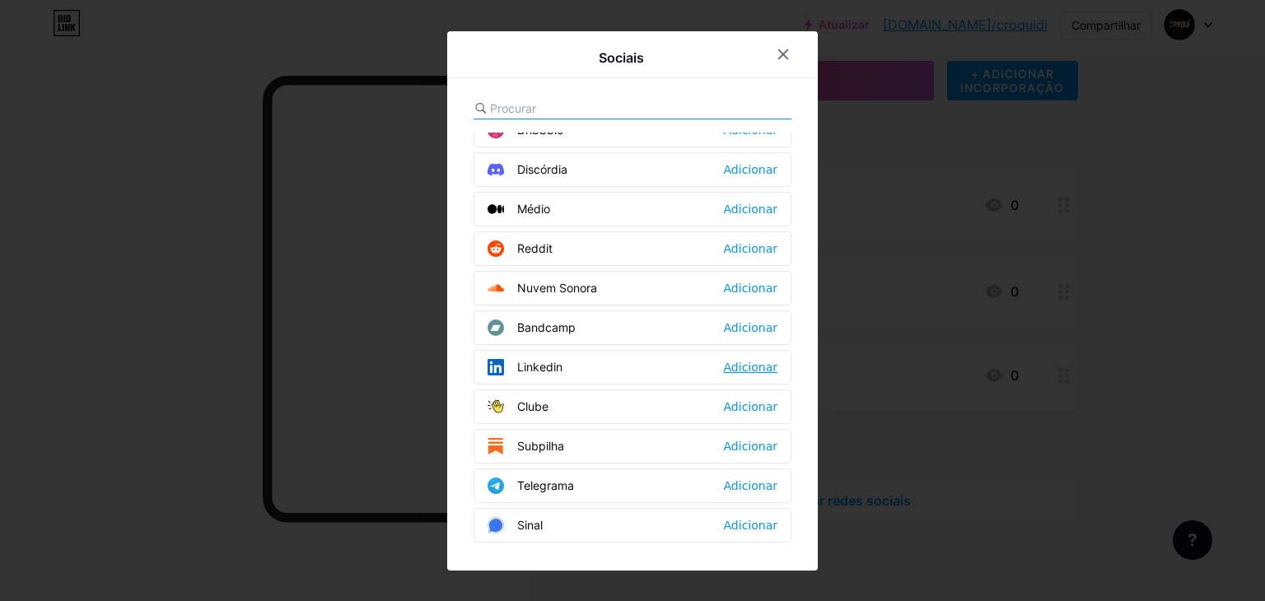
click at [753, 363] on font "Adicionar" at bounding box center [751, 367] width 54 height 13
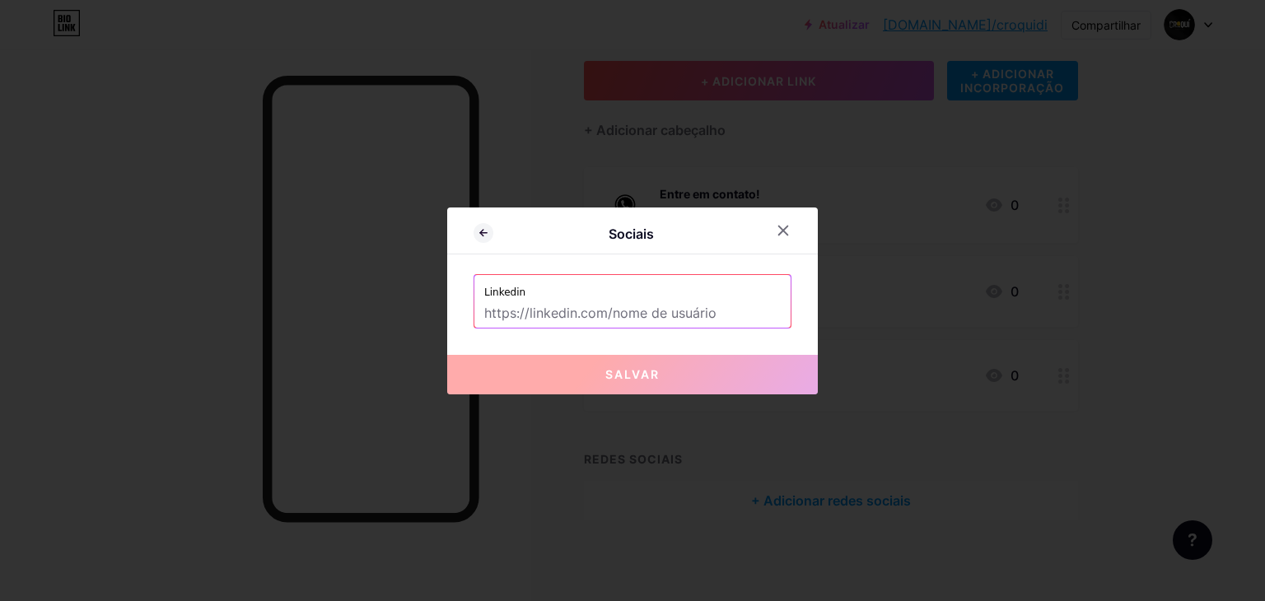
click at [634, 315] on input "text" at bounding box center [632, 314] width 297 height 28
paste input "[URL][DOMAIN_NAME]"
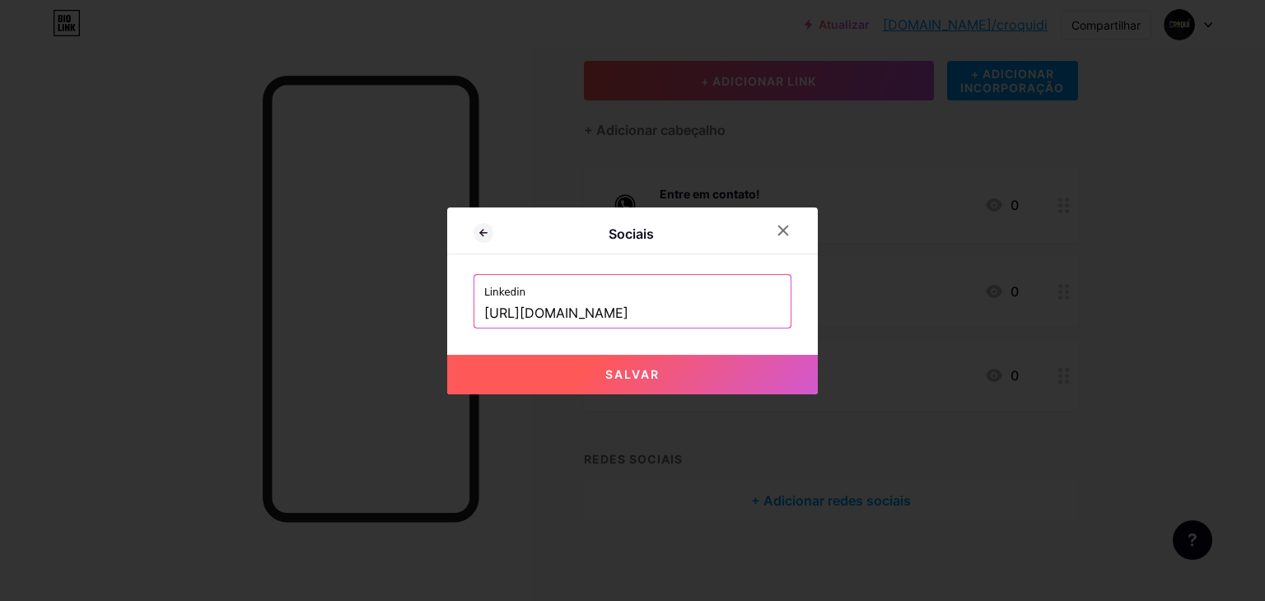
scroll to position [0, 18]
type input "[URL][DOMAIN_NAME]"
click at [667, 382] on button "Salvar" at bounding box center [632, 375] width 371 height 40
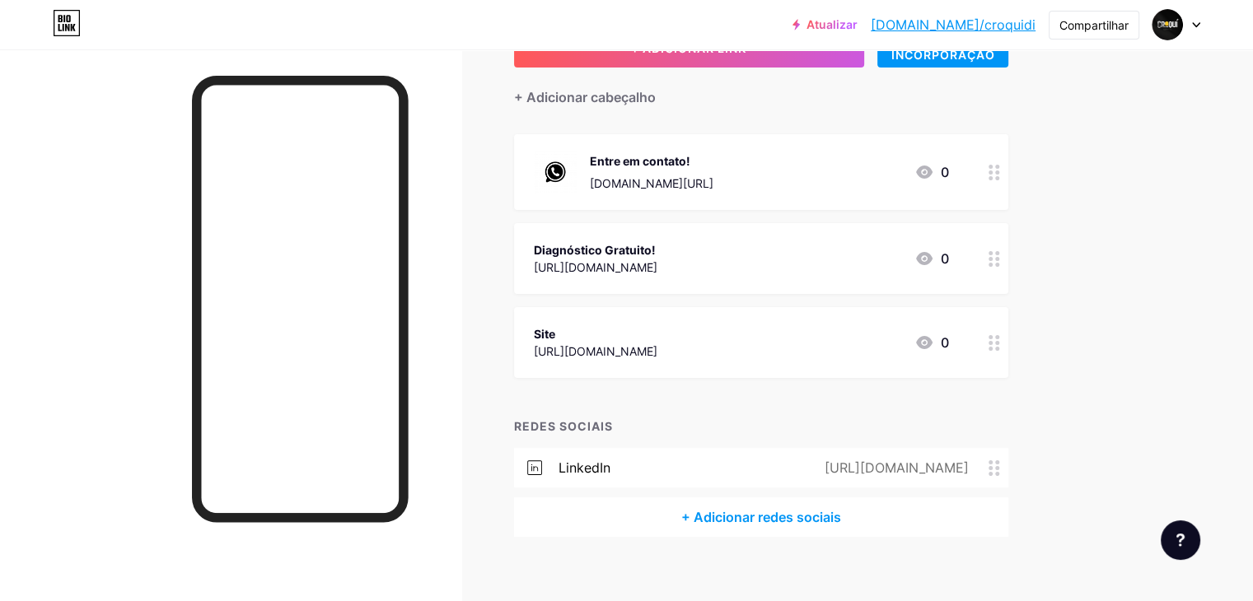
scroll to position [142, 0]
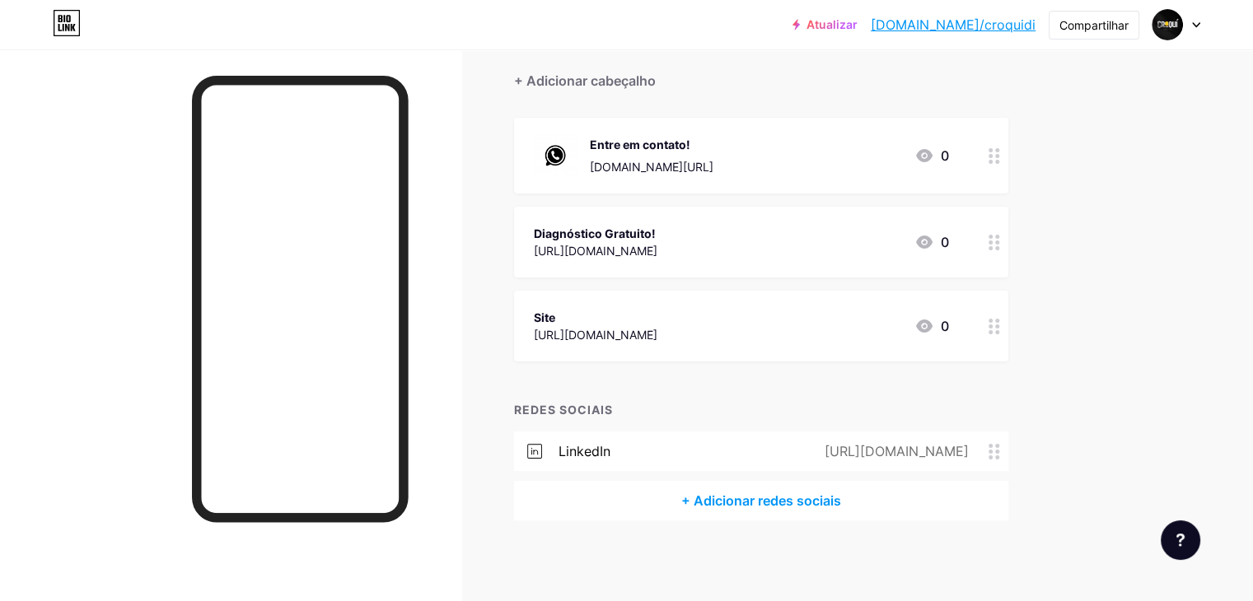
click at [782, 495] on font "+ Adicionar redes sociais" at bounding box center [761, 501] width 160 height 16
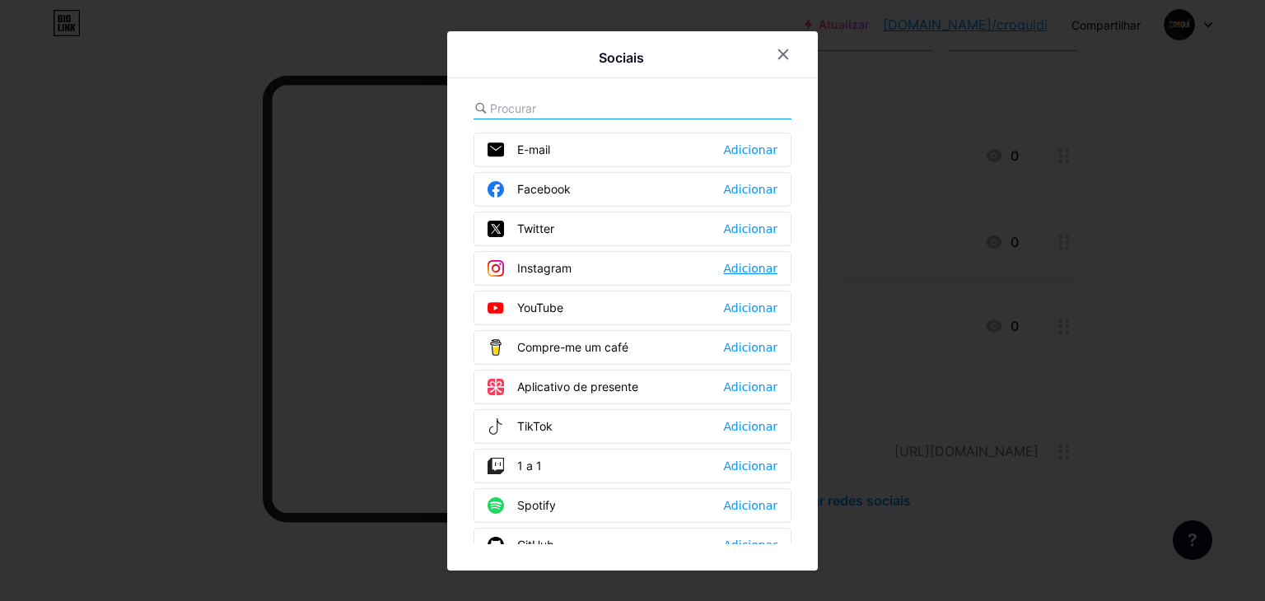
click at [741, 267] on font "Adicionar" at bounding box center [751, 268] width 54 height 13
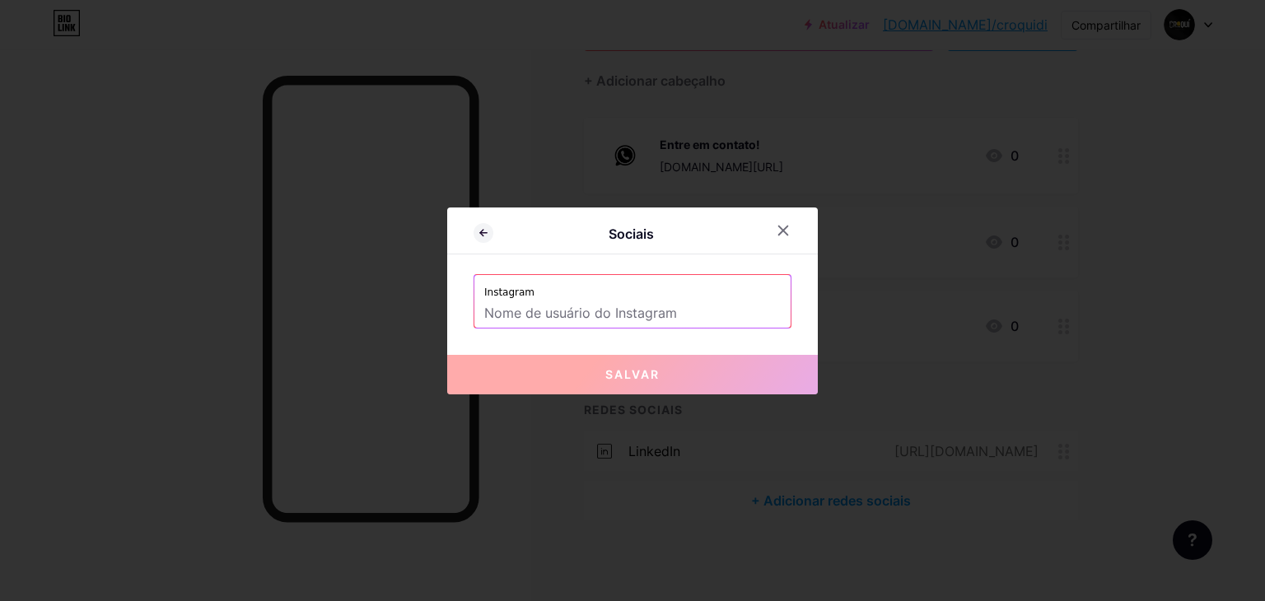
click at [650, 311] on input "text" at bounding box center [632, 314] width 297 height 28
paste input "[URL][DOMAIN_NAME][DOMAIN_NAME]"
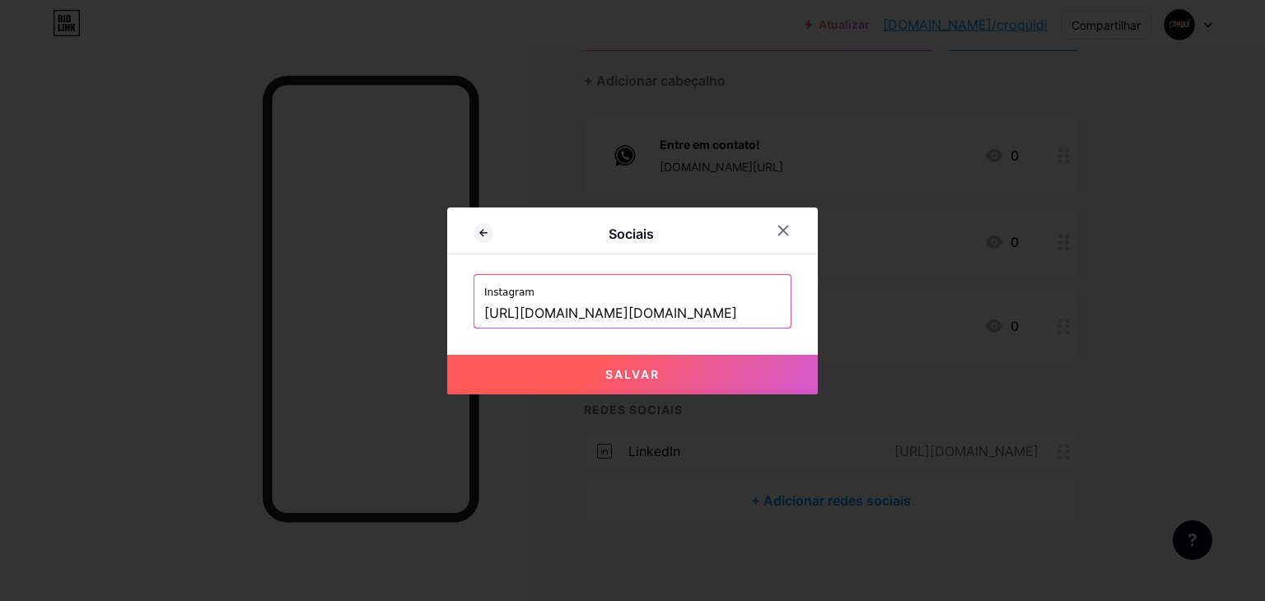
click at [687, 377] on button "Salvar" at bounding box center [632, 375] width 371 height 40
type input "[URL][DOMAIN_NAME][DOMAIN_NAME][DOMAIN_NAME]"
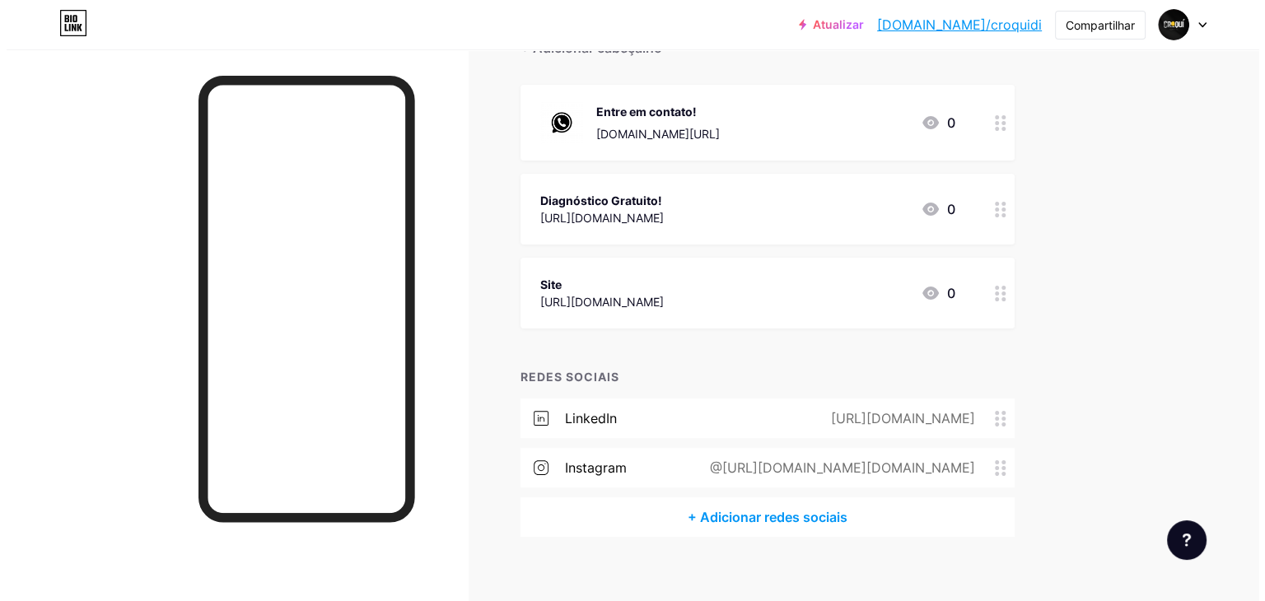
scroll to position [191, 0]
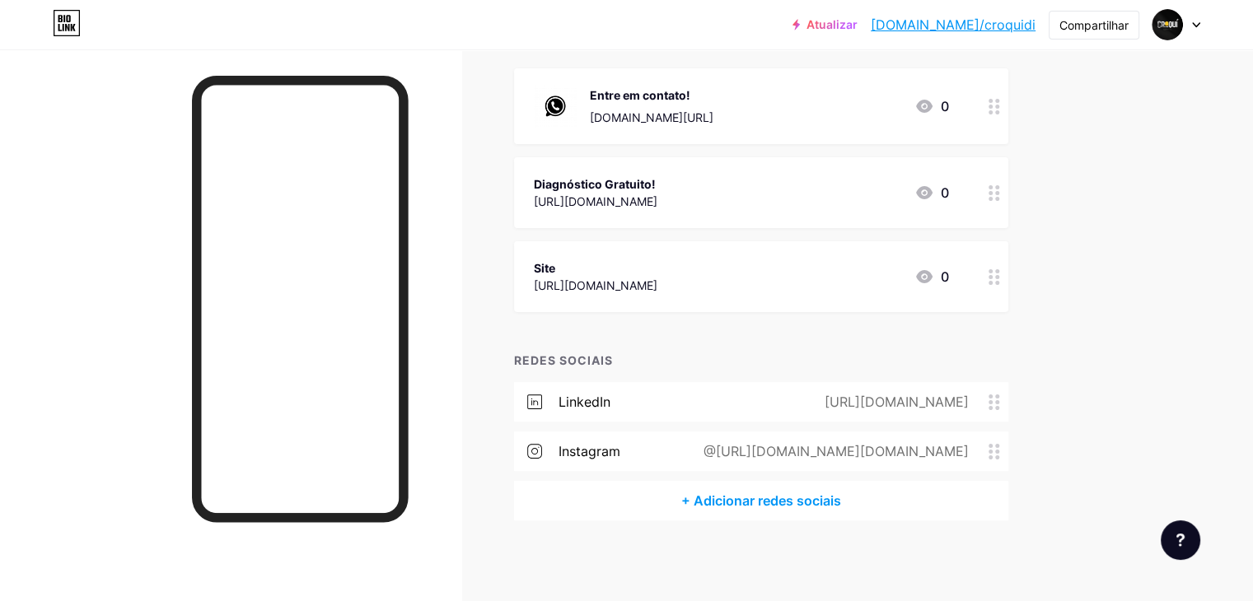
click at [779, 501] on font "+ Adicionar redes sociais" at bounding box center [761, 501] width 160 height 16
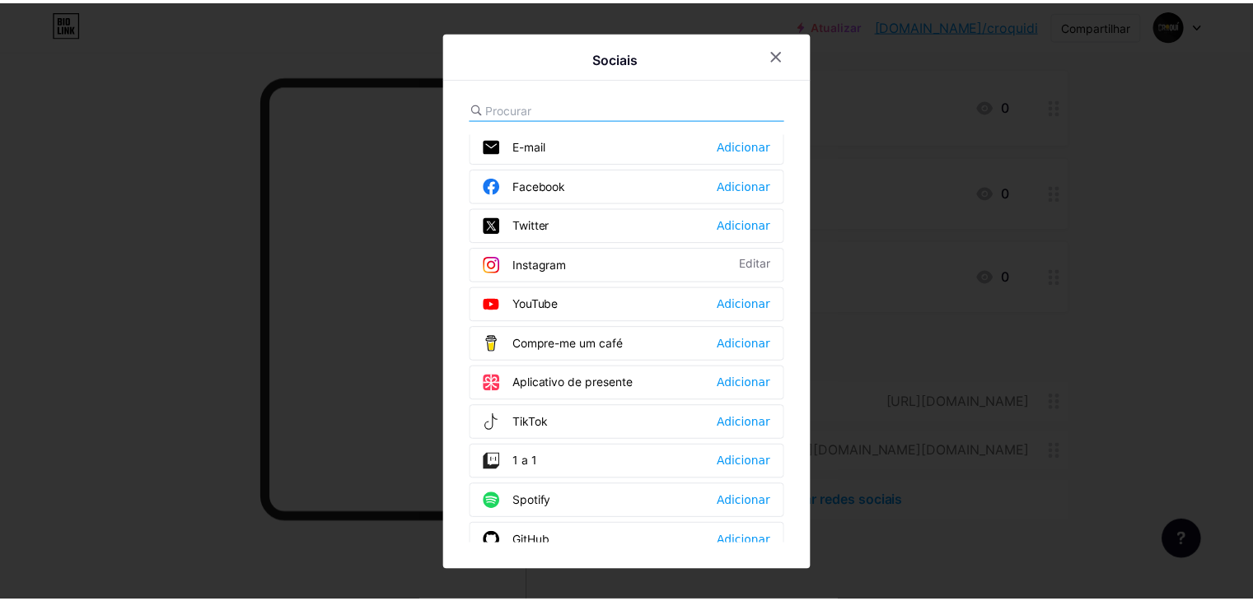
scroll to position [0, 0]
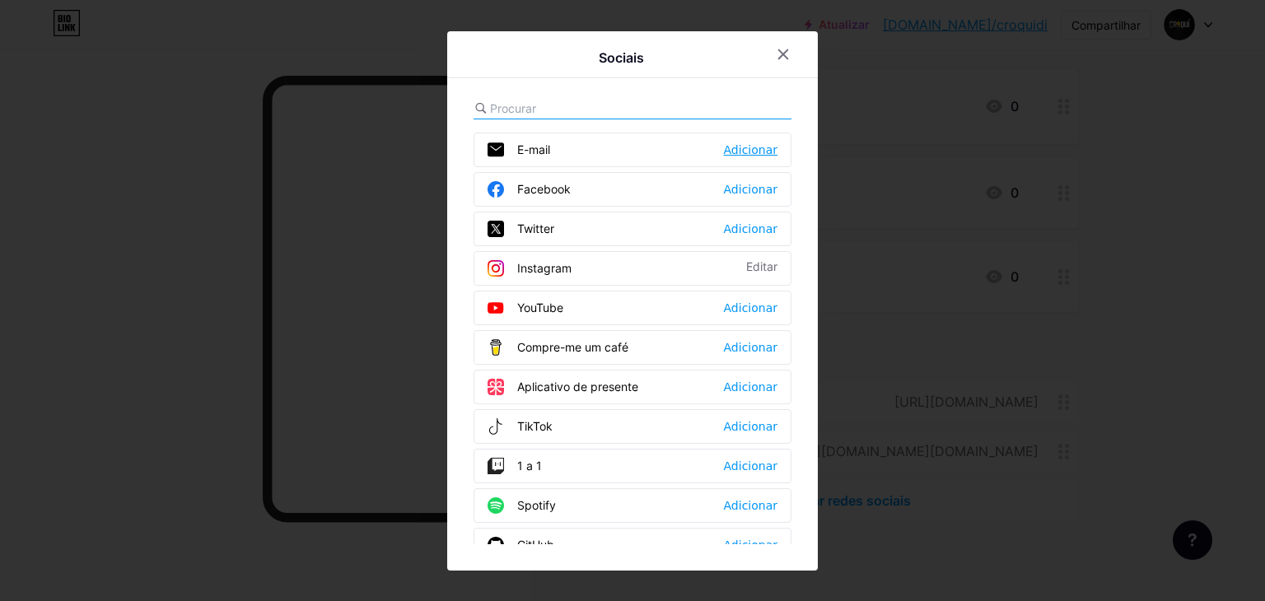
click at [737, 147] on font "Adicionar" at bounding box center [751, 149] width 54 height 13
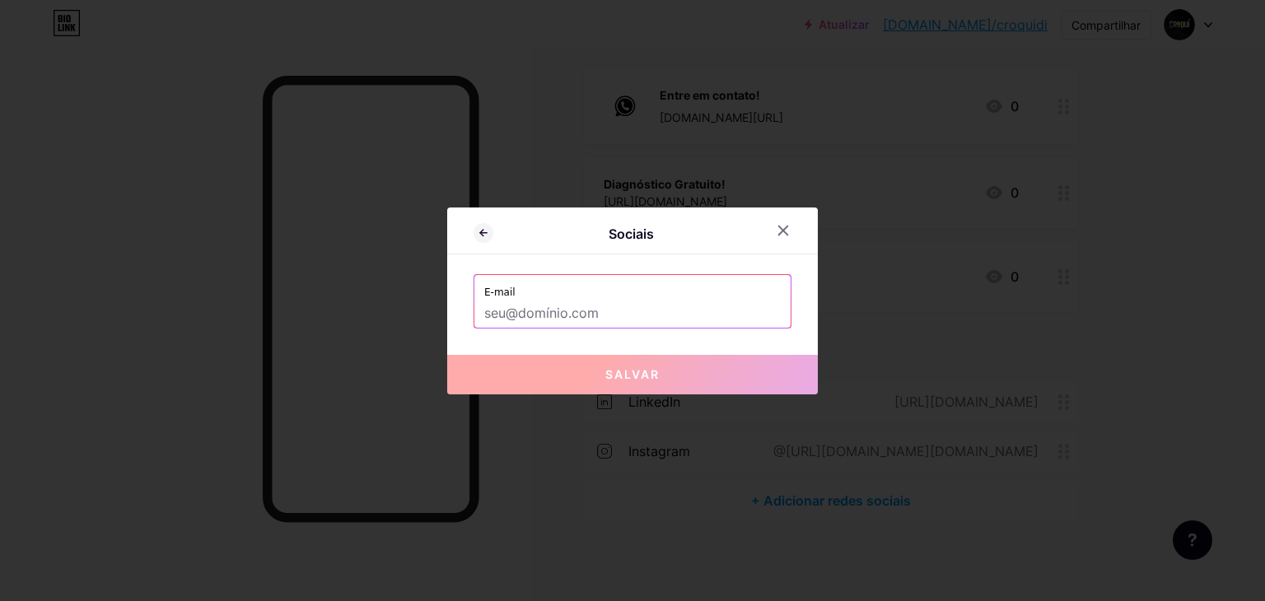
click at [570, 311] on input "text" at bounding box center [632, 314] width 297 height 28
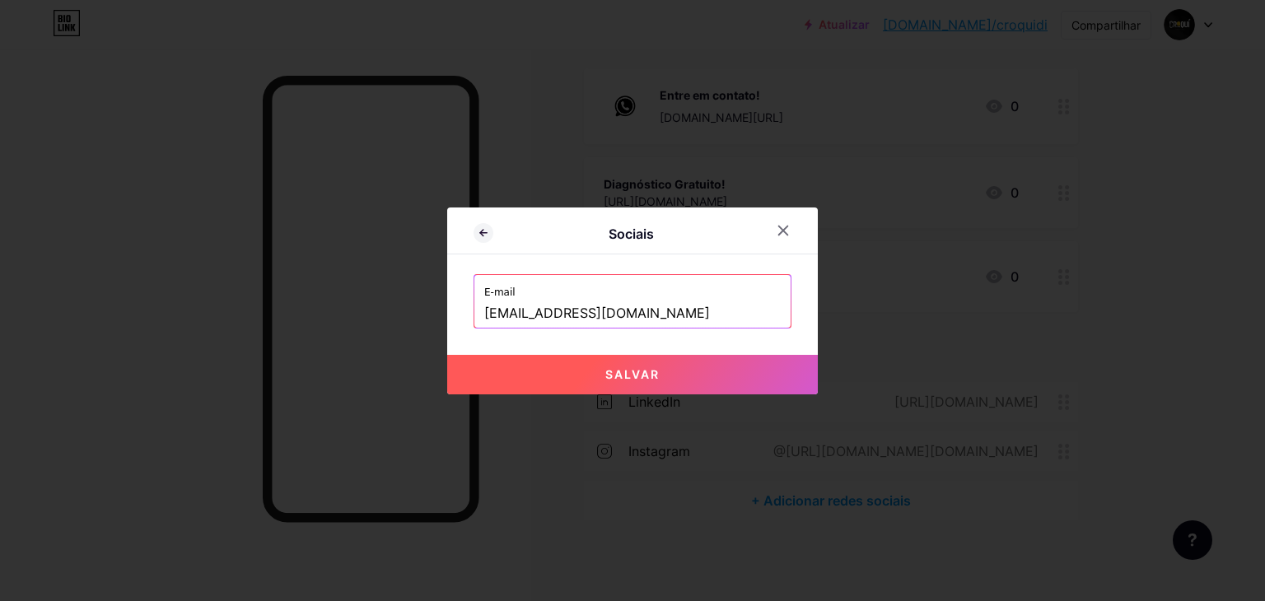
click at [628, 379] on font "Salvar" at bounding box center [633, 374] width 54 height 14
type input "mailto:[EMAIL_ADDRESS][DOMAIN_NAME]"
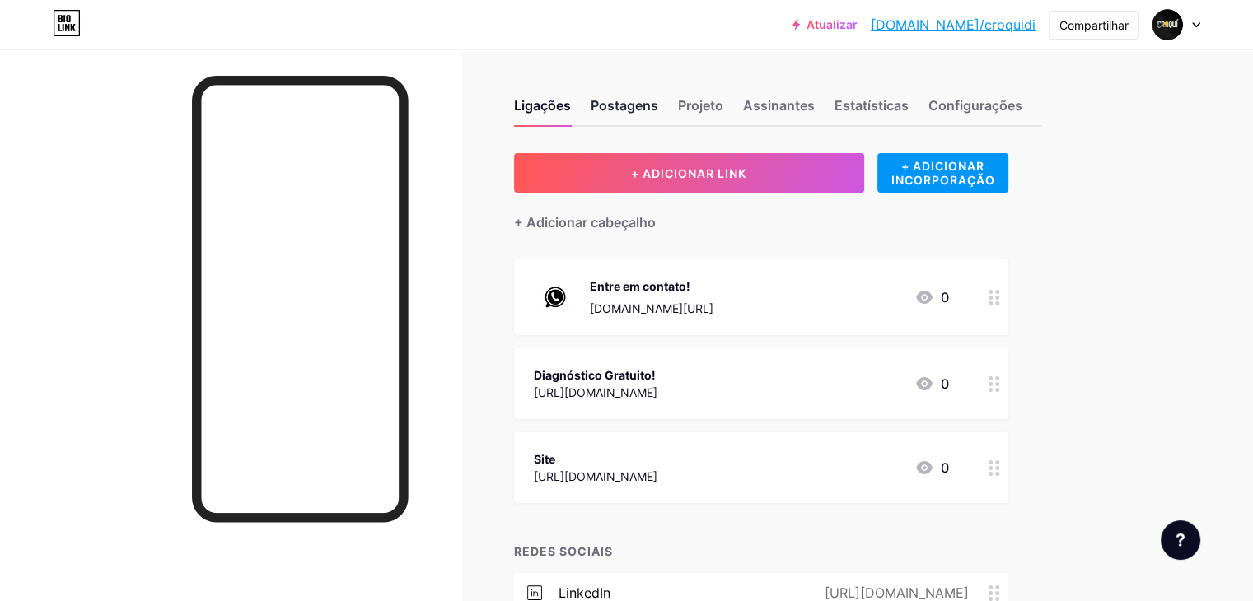
click at [658, 112] on font "Postagens" at bounding box center [625, 105] width 68 height 16
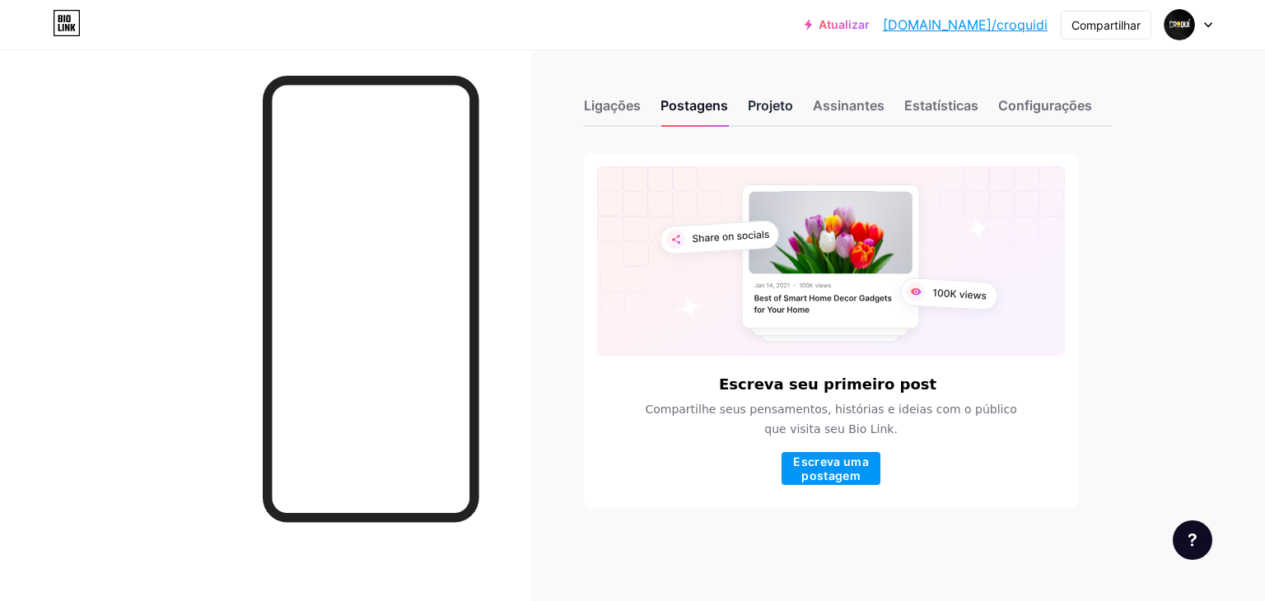
click at [770, 110] on font "Projeto" at bounding box center [770, 105] width 45 height 16
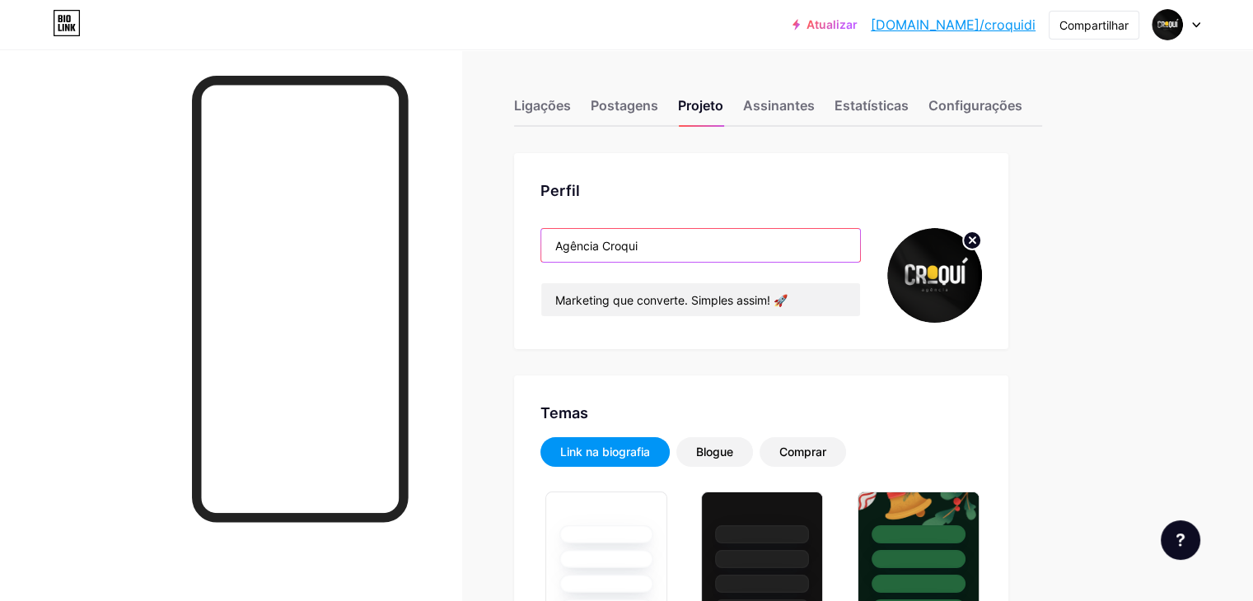
click at [765, 251] on input "Agência Croqui" at bounding box center [700, 245] width 319 height 33
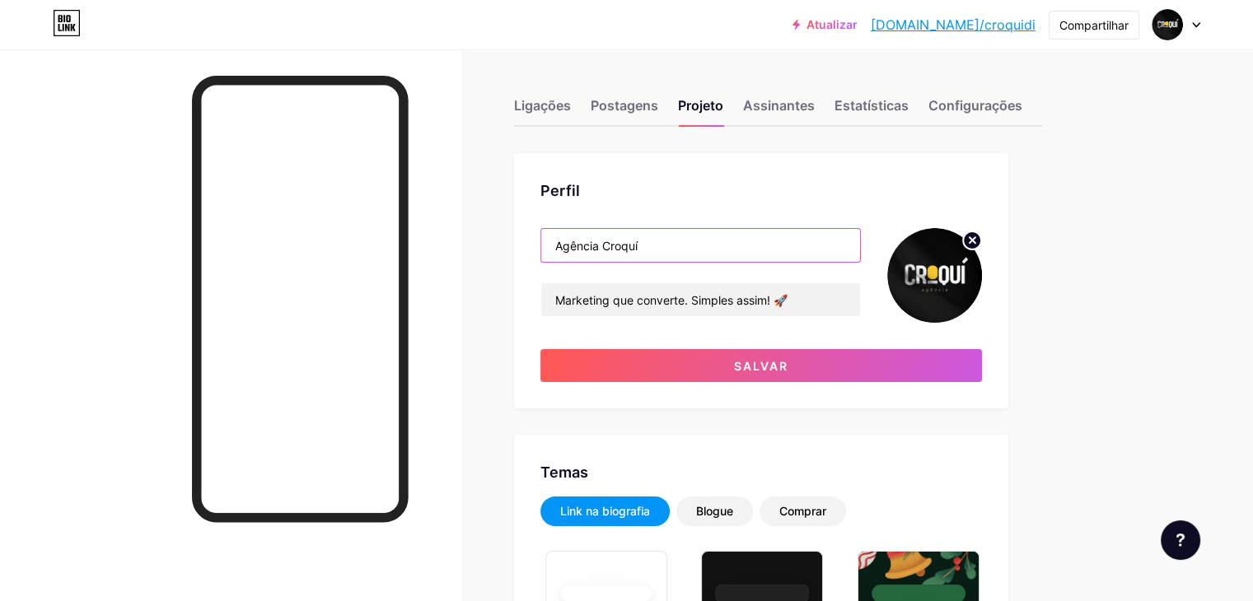
type input "Agência Croquí"
click at [850, 328] on div "Agência Croquí Marketing que converte. Simples assim! 🚀 Salvar" at bounding box center [761, 305] width 442 height 154
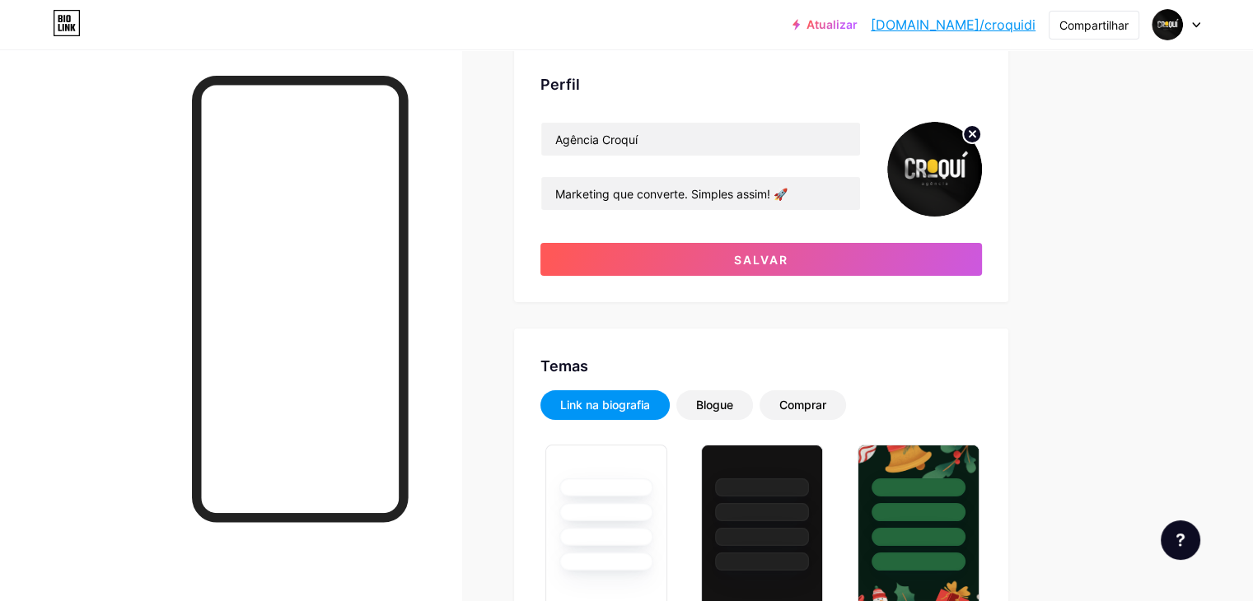
scroll to position [247, 0]
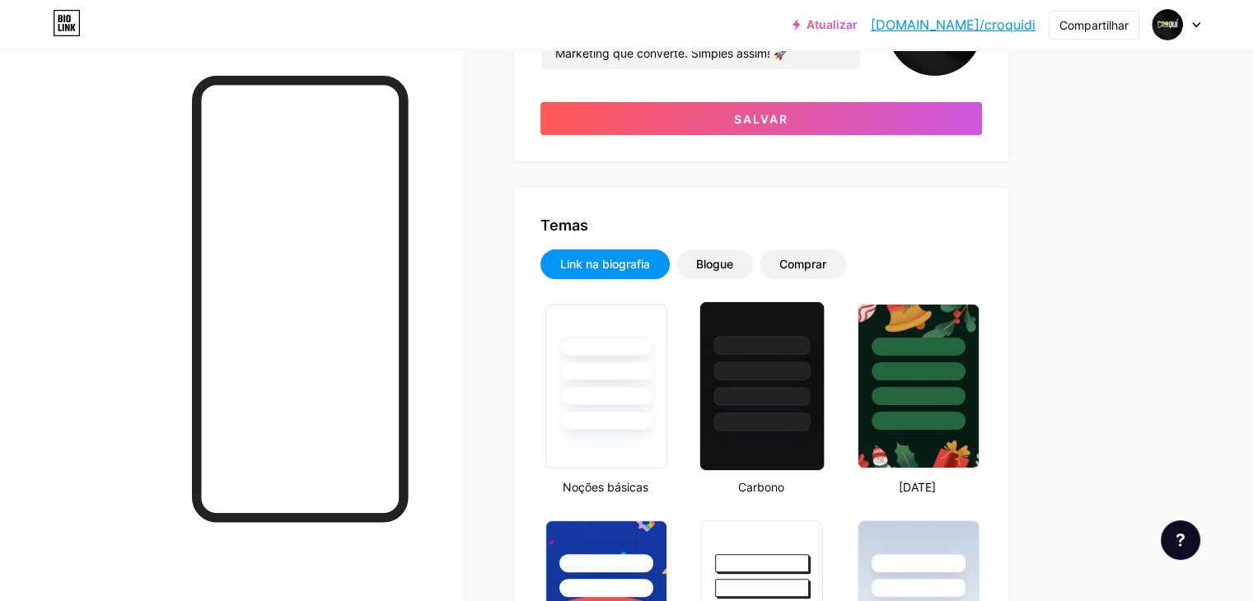
click at [811, 387] on div at bounding box center [762, 396] width 96 height 19
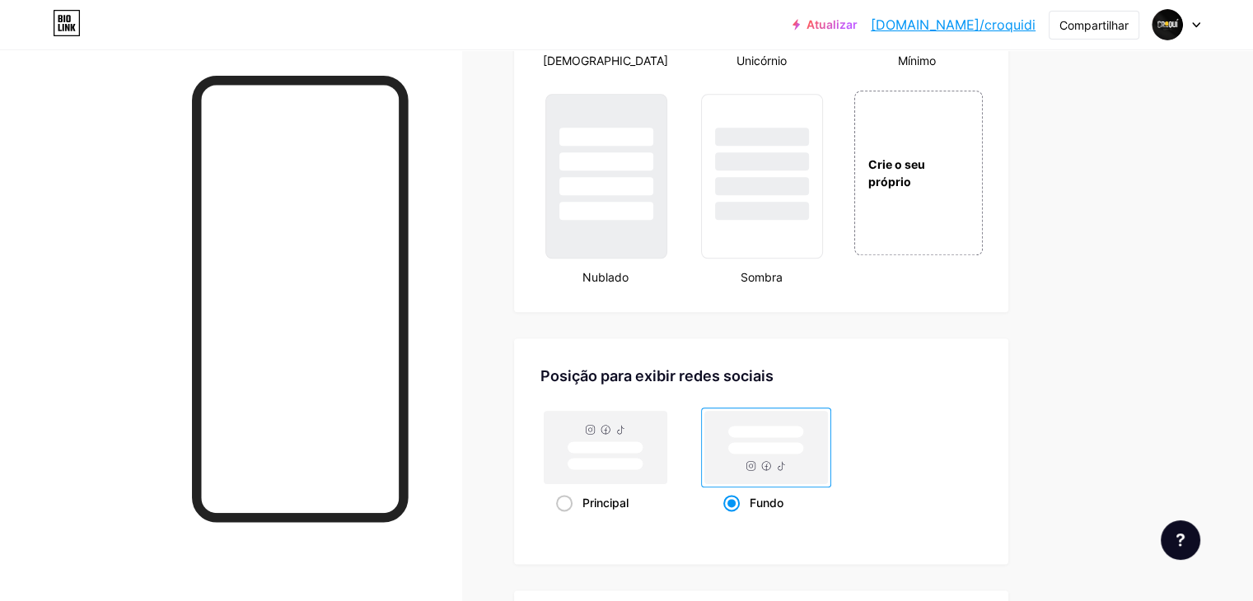
scroll to position [1895, 0]
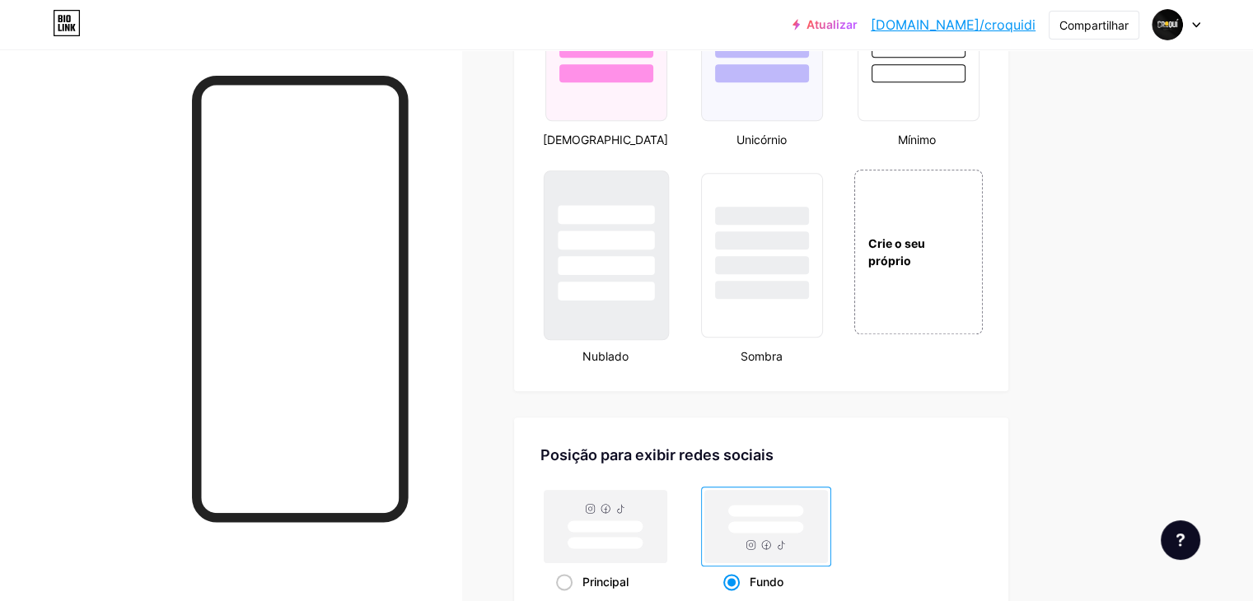
click at [654, 300] on div at bounding box center [606, 291] width 96 height 19
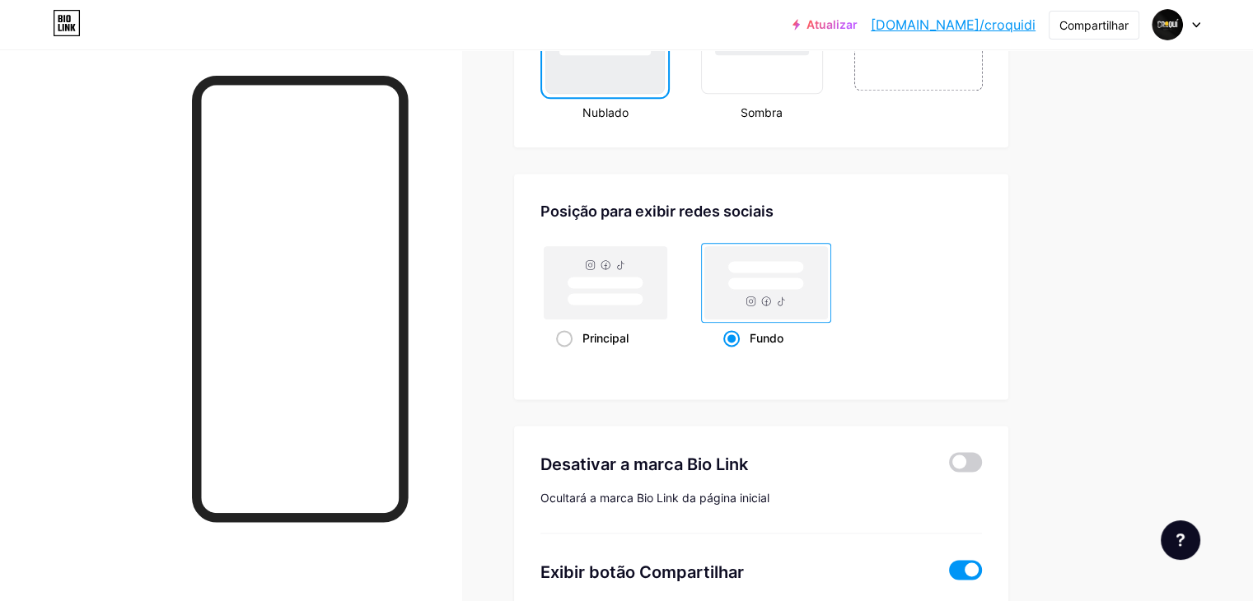
scroll to position [2142, 0]
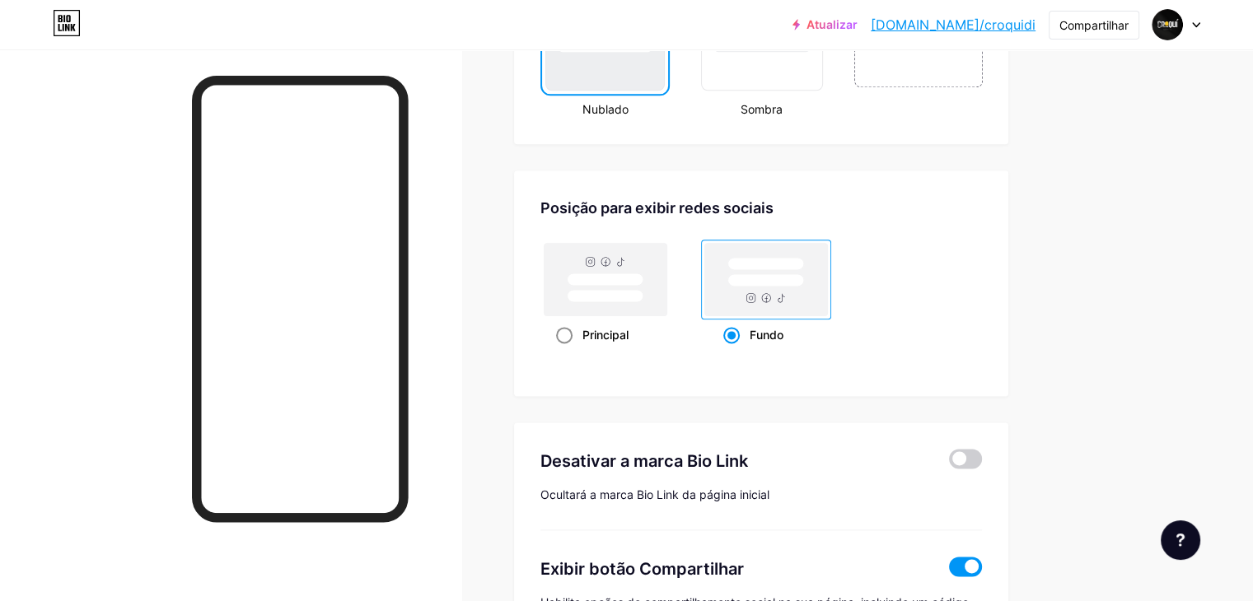
click at [643, 347] on div "Principal" at bounding box center [605, 335] width 99 height 30
click at [567, 350] on input "Principal" at bounding box center [561, 355] width 11 height 11
radio input "true"
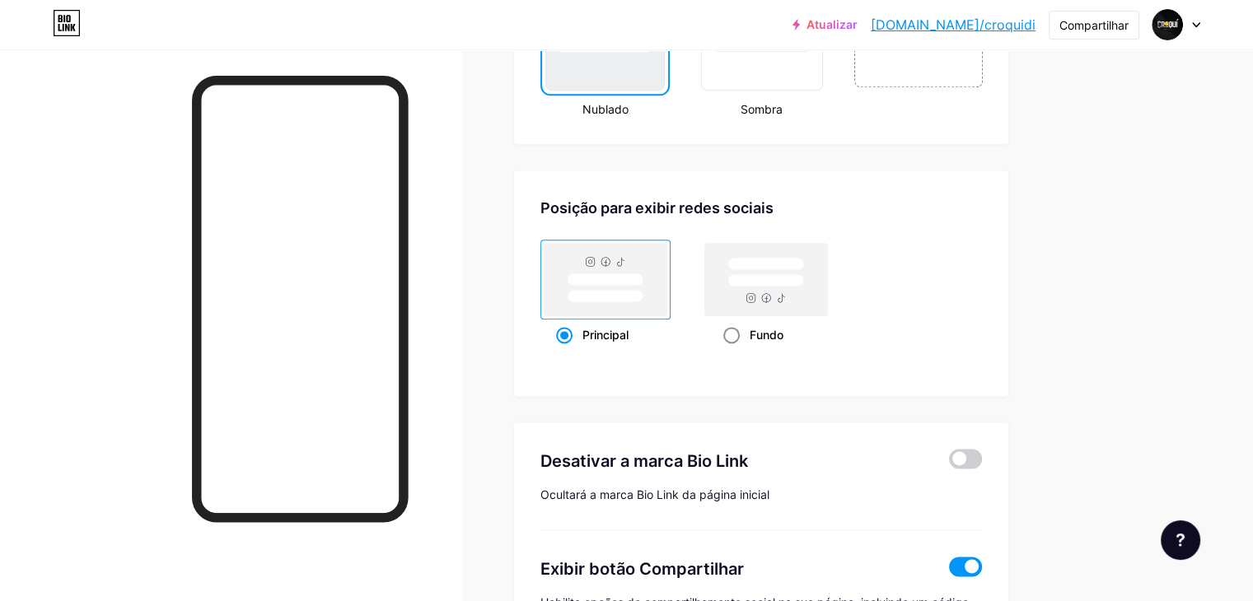
click at [740, 344] on span at bounding box center [731, 335] width 16 height 16
click at [734, 353] on input "Fundo" at bounding box center [728, 355] width 11 height 11
radio input "true"
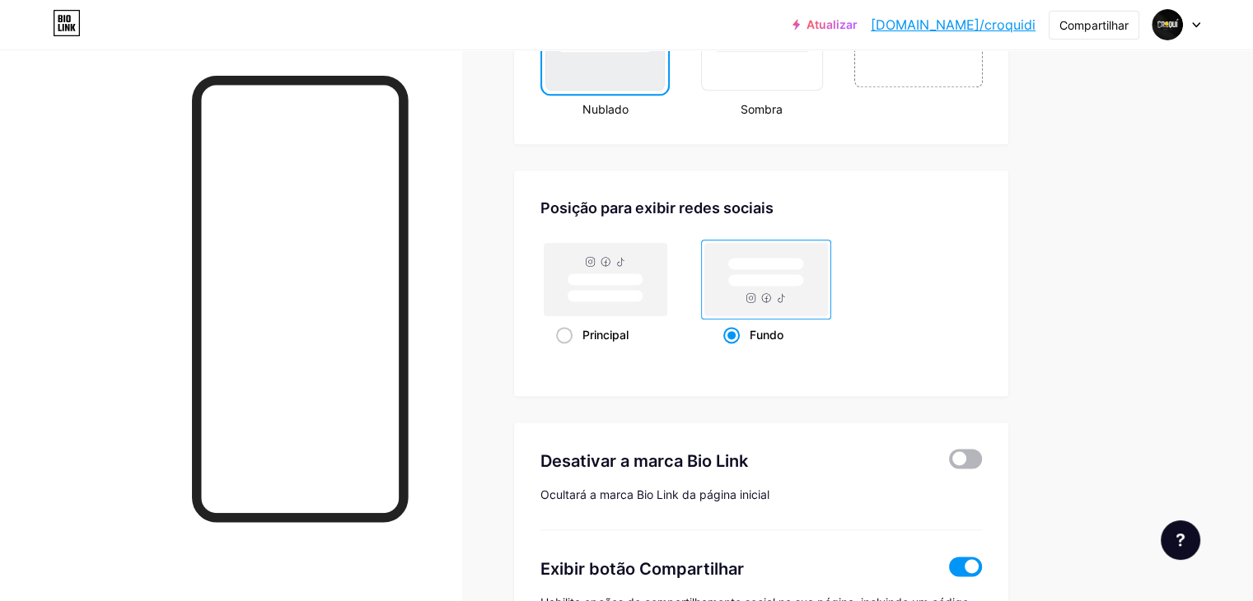
click at [982, 469] on span at bounding box center [965, 459] width 33 height 20
click at [949, 463] on input "checkbox" at bounding box center [949, 463] width 0 height 0
